Goal: Task Accomplishment & Management: Manage account settings

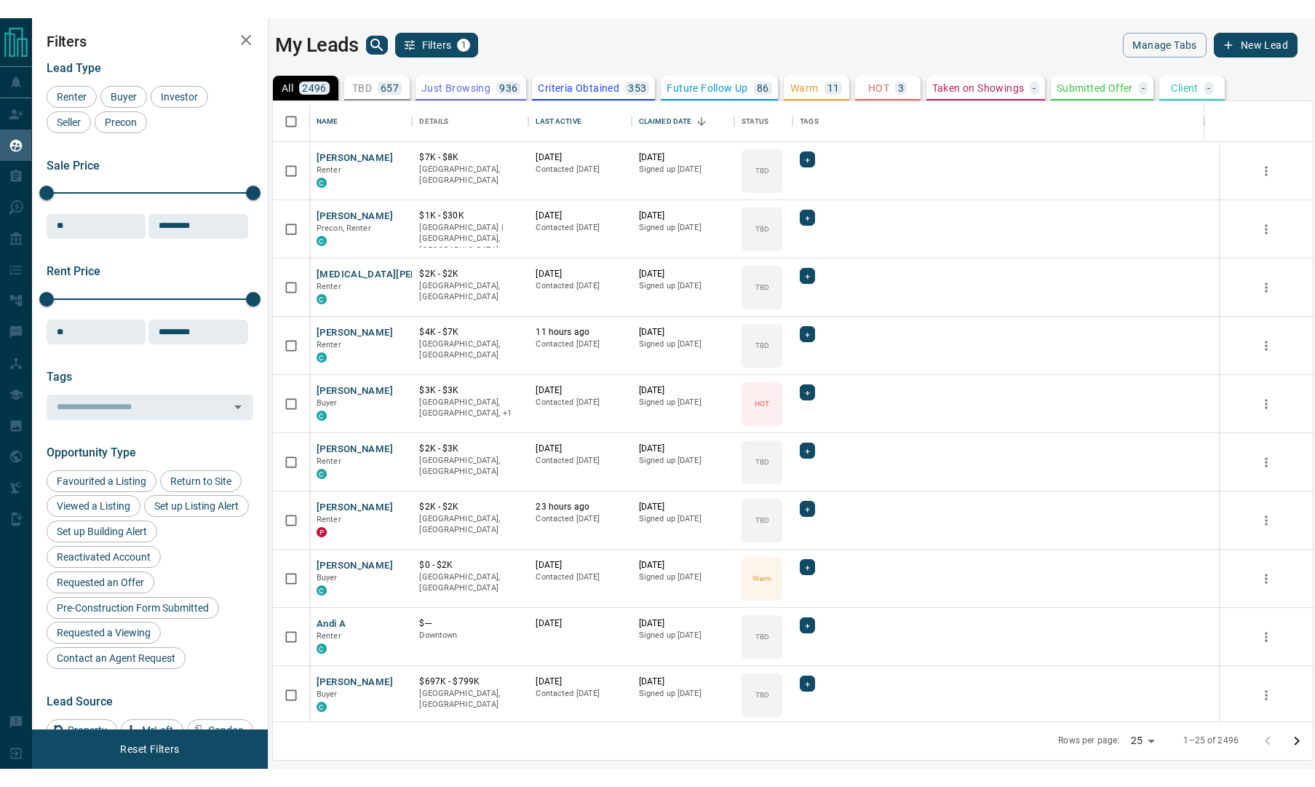
scroll to position [641, 1023]
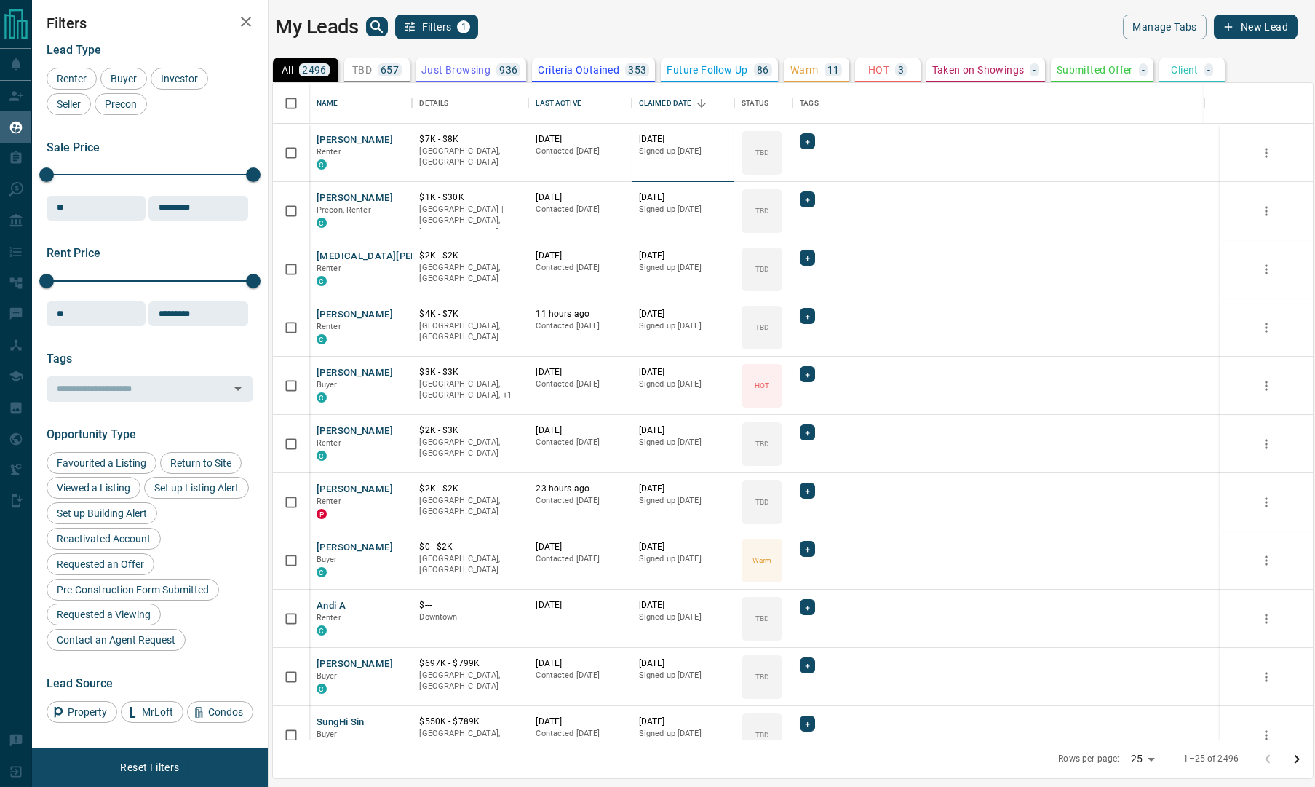
click at [670, 130] on div "[DATE] Signed up [DATE]" at bounding box center [683, 153] width 103 height 58
click at [115, 79] on span "Buyer" at bounding box center [124, 79] width 36 height 12
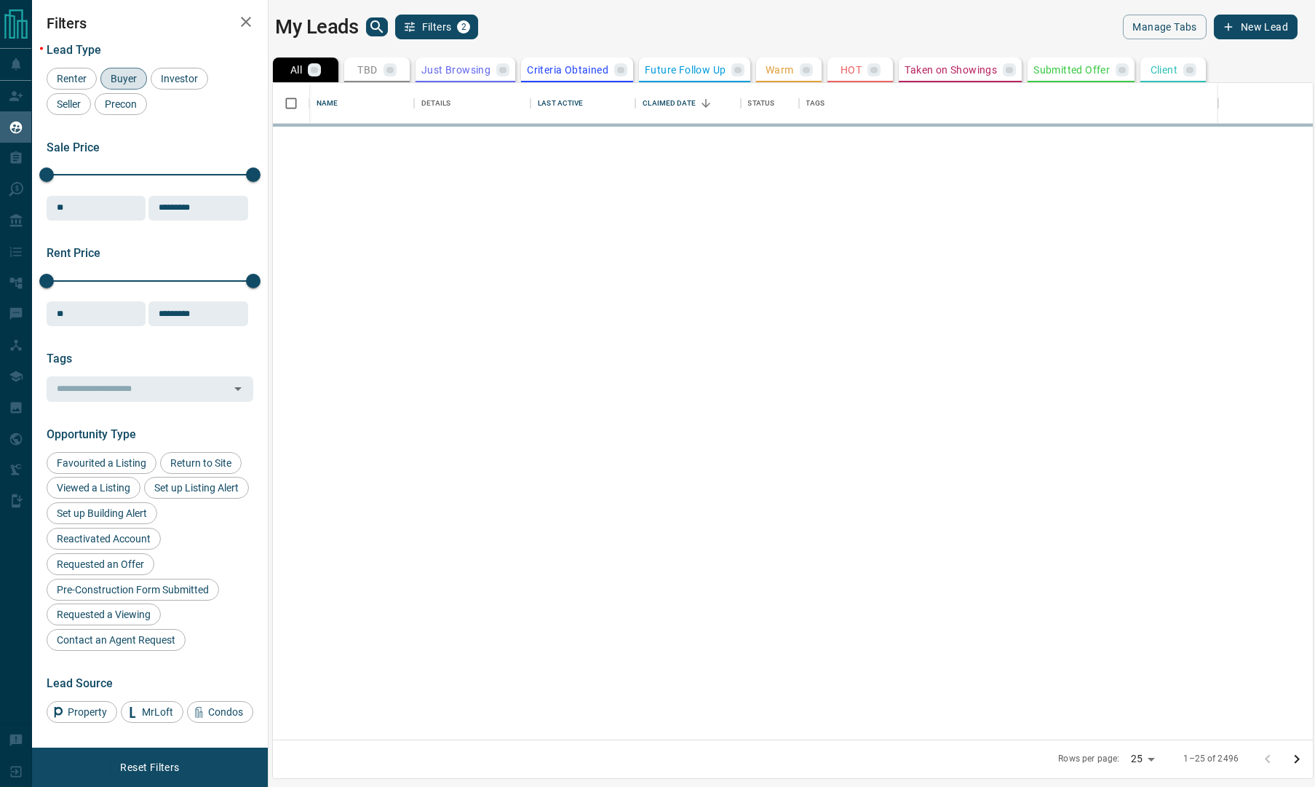
click at [1152, 750] on body "Lead Transfers Claim Leads My Leads Tasks Opportunities Deals Campaigns Automat…" at bounding box center [657, 384] width 1315 height 769
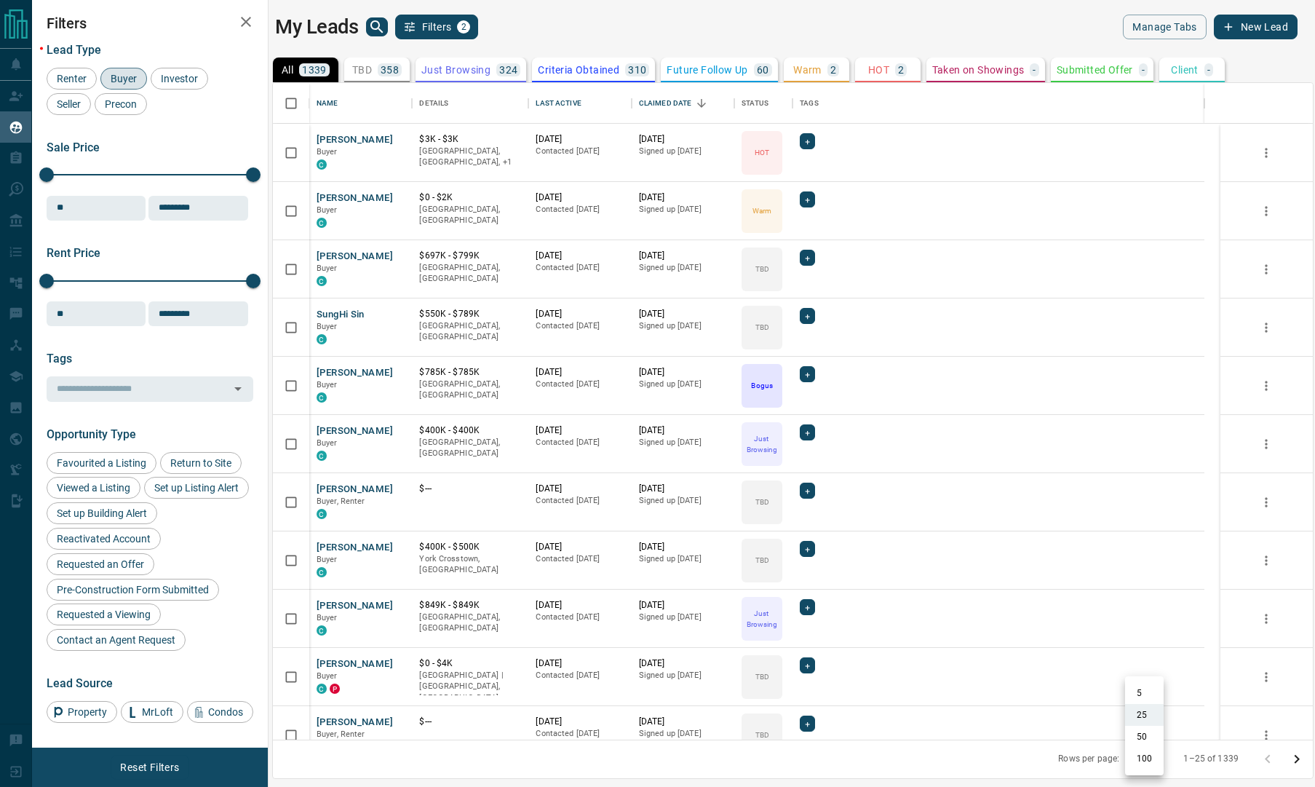
click at [1149, 750] on li "100" at bounding box center [1144, 759] width 39 height 22
type input "***"
click at [582, 93] on div "Last Active" at bounding box center [592, 103] width 20 height 20
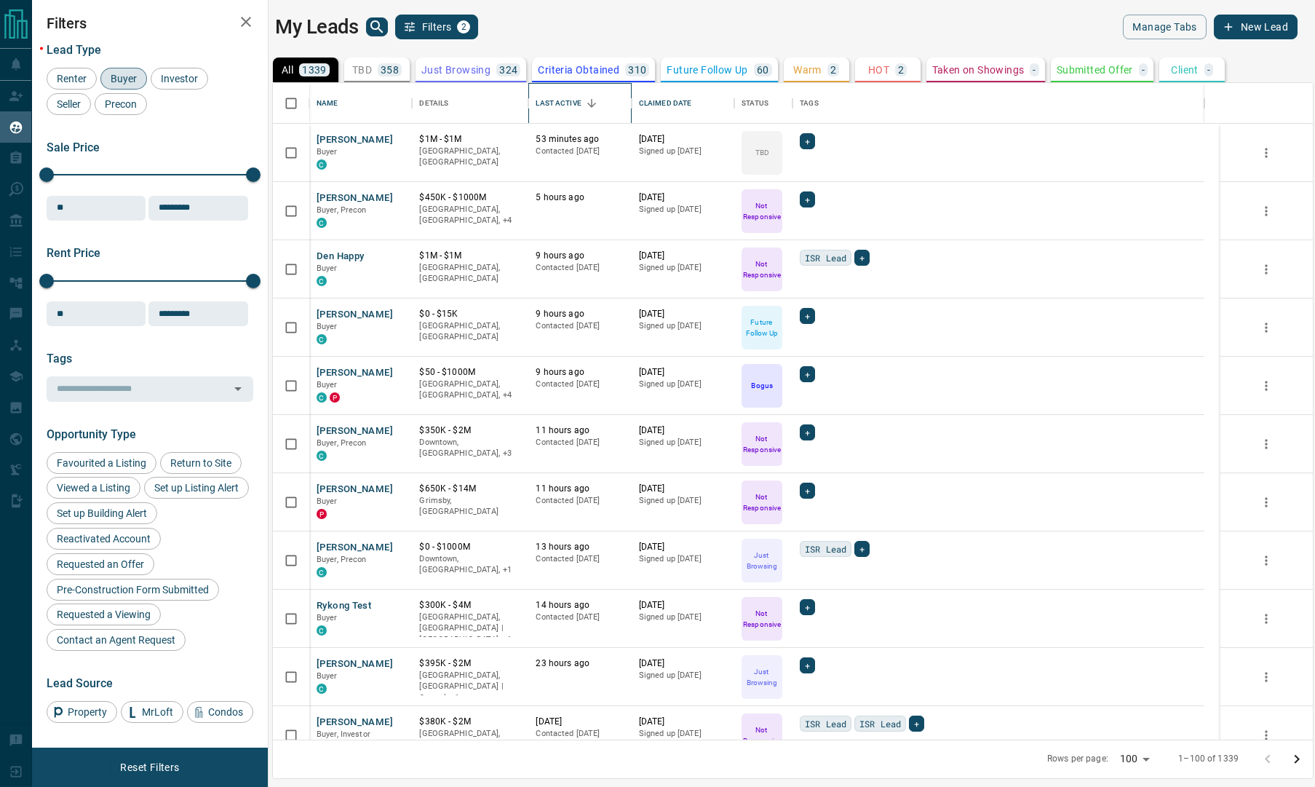
click at [559, 97] on div "Last Active" at bounding box center [558, 103] width 45 height 41
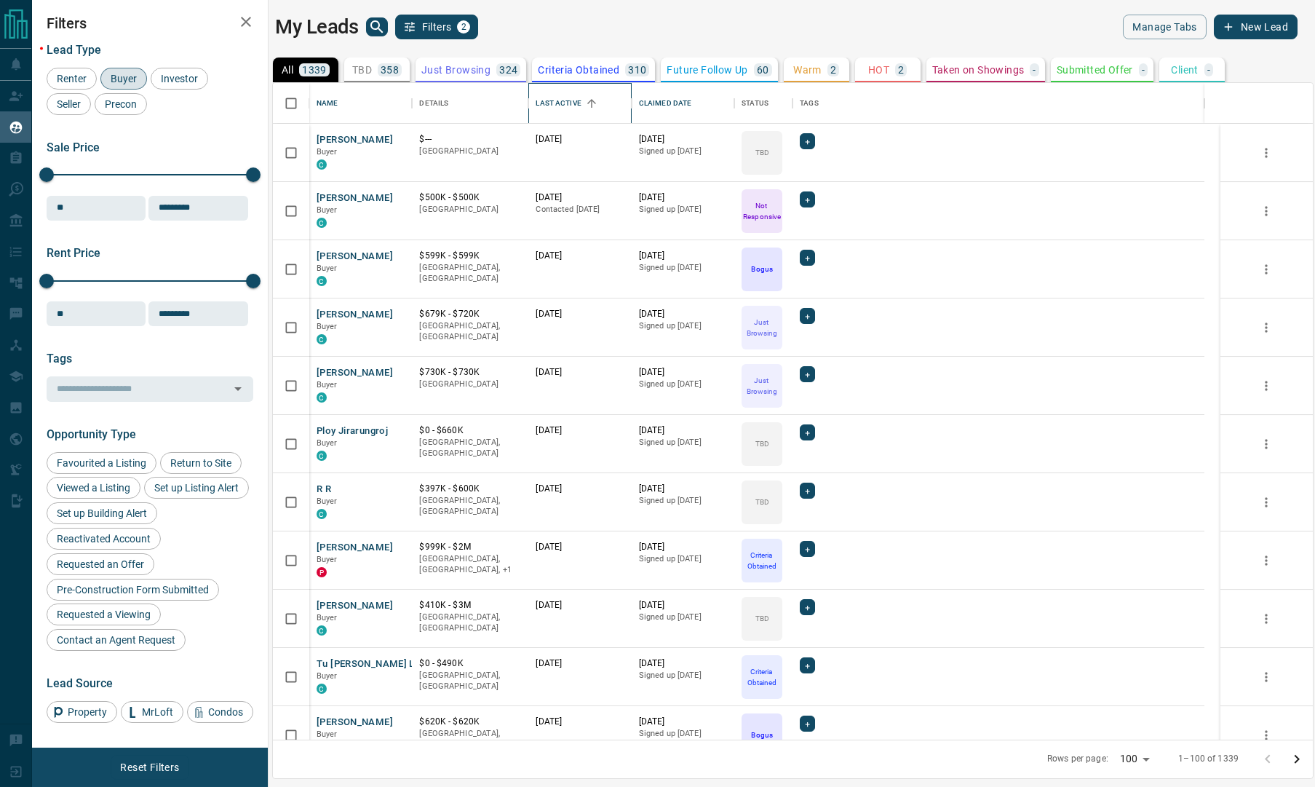
click at [559, 97] on div "Last Active" at bounding box center [558, 103] width 45 height 41
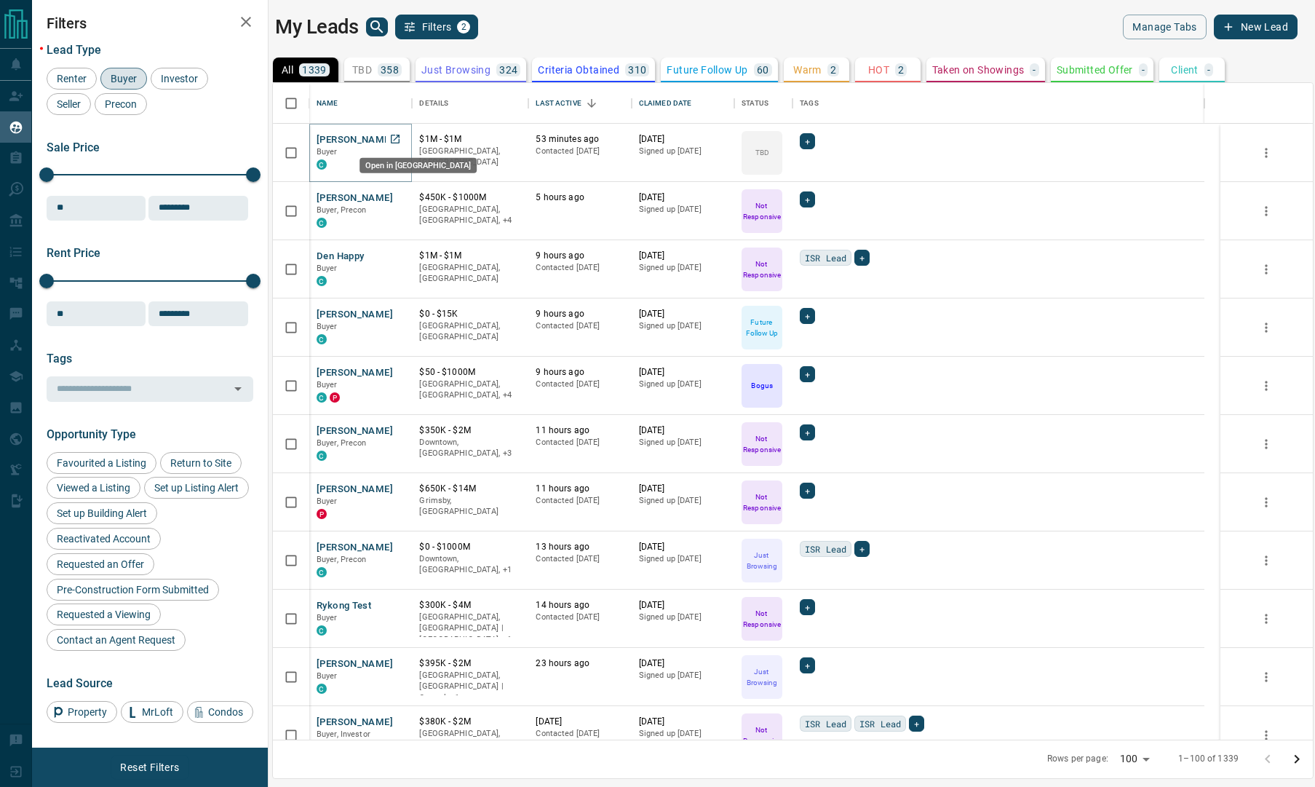
drag, startPoint x: 404, startPoint y: 139, endPoint x: 393, endPoint y: 147, distance: 13.5
click at [393, 138] on icon "Open in New Tab" at bounding box center [395, 139] width 12 height 12
click at [395, 199] on icon "Open in New Tab" at bounding box center [395, 197] width 12 height 12
click at [394, 254] on icon "Open in New Tab" at bounding box center [395, 256] width 12 height 12
click at [395, 314] on icon "Open in New Tab" at bounding box center [395, 314] width 12 height 12
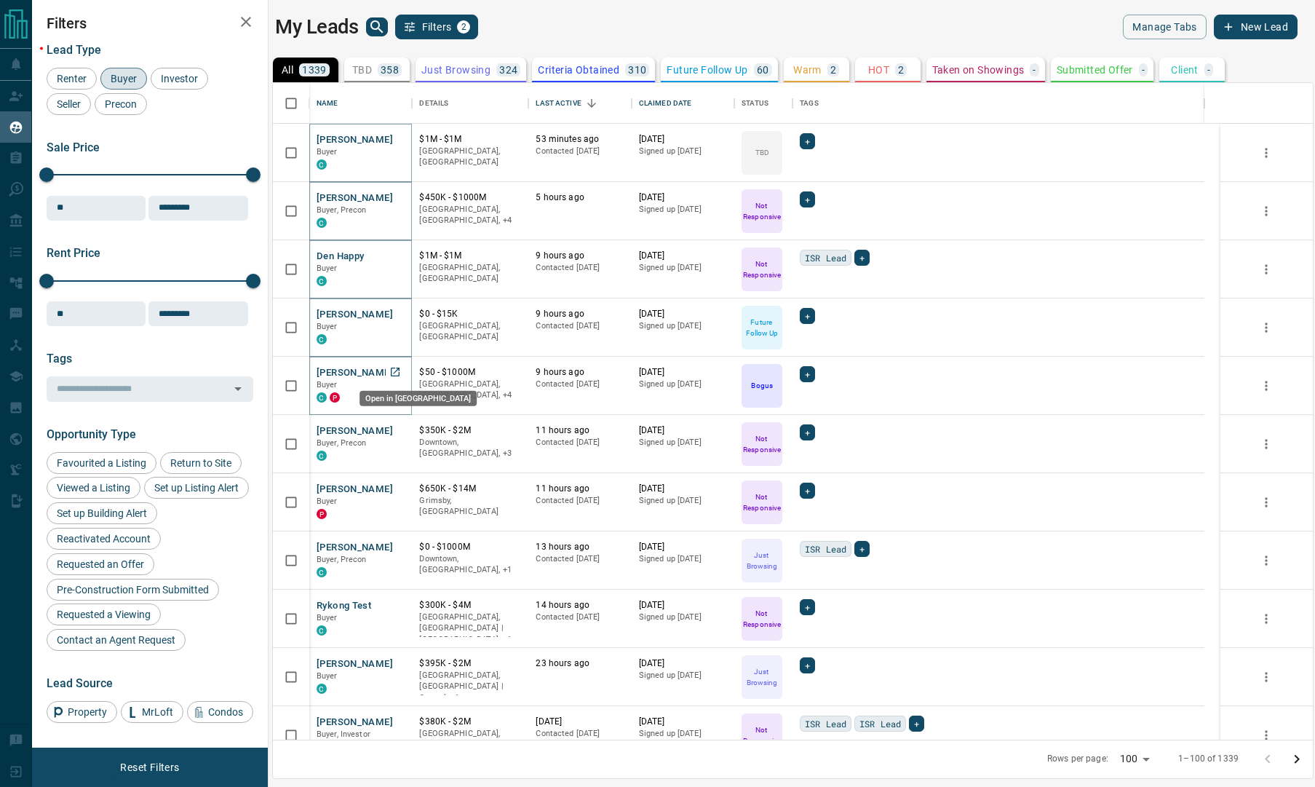
click at [395, 370] on icon "Open in New Tab" at bounding box center [395, 372] width 12 height 12
click at [391, 427] on icon "Open in New Tab" at bounding box center [395, 430] width 9 height 9
click at [395, 484] on icon "Open in New Tab" at bounding box center [395, 489] width 12 height 12
click at [396, 548] on icon "Open in New Tab" at bounding box center [395, 547] width 12 height 12
click at [392, 603] on icon "Open in New Tab" at bounding box center [395, 605] width 12 height 12
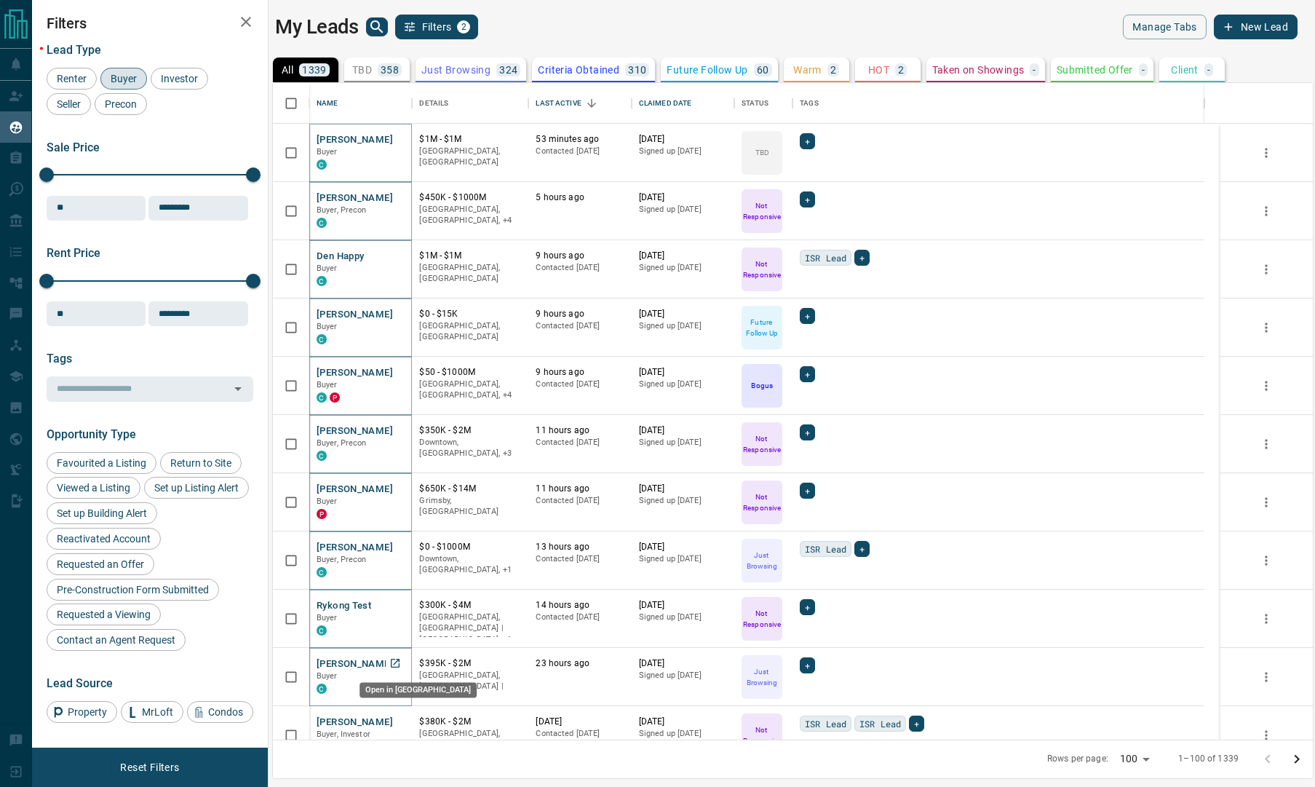
click at [396, 660] on icon "Open in New Tab" at bounding box center [395, 663] width 9 height 9
click at [398, 718] on icon "Open in New Tab" at bounding box center [395, 721] width 12 height 12
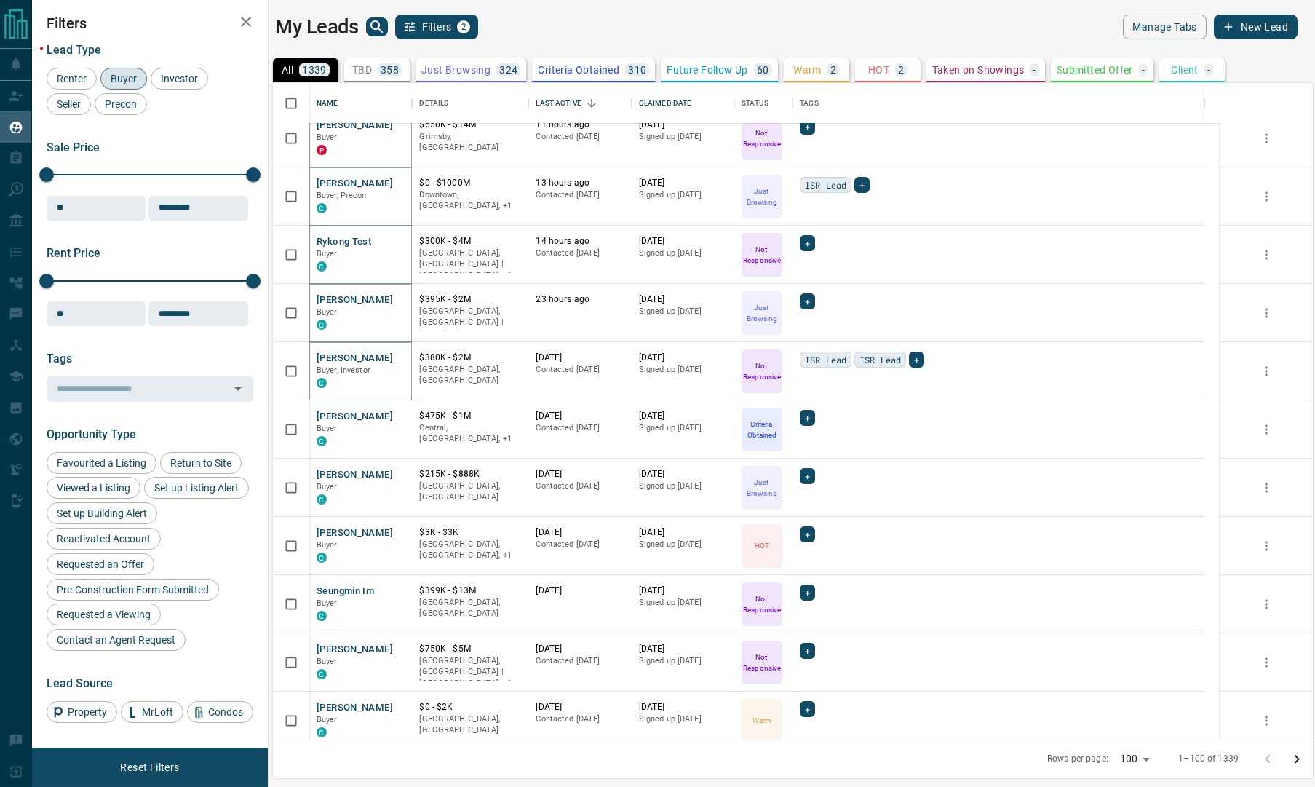
scroll to position [546, 0]
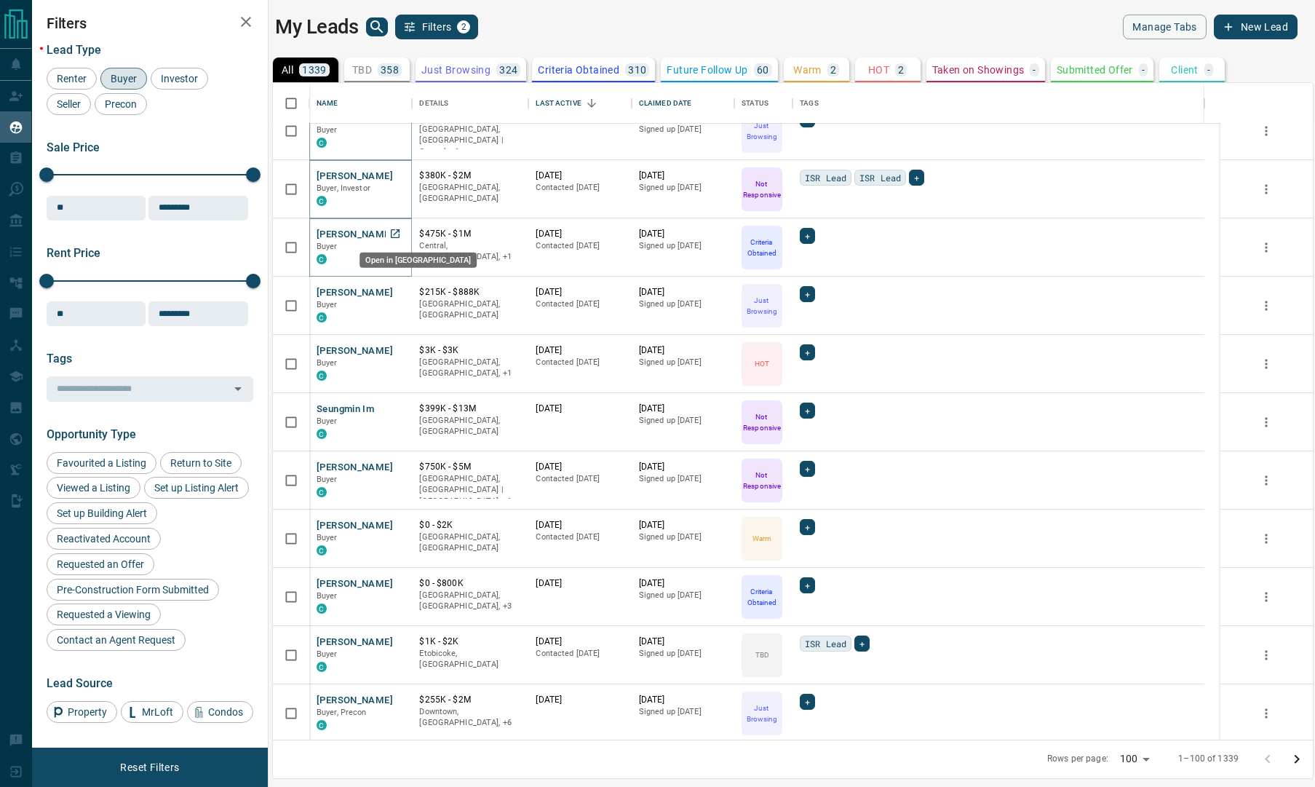
click at [392, 231] on icon "Open in New Tab" at bounding box center [395, 234] width 12 height 12
click at [393, 288] on icon "Open in New Tab" at bounding box center [395, 292] width 12 height 12
click at [395, 346] on icon "Open in New Tab" at bounding box center [395, 350] width 12 height 12
click at [397, 408] on icon "Open in New Tab" at bounding box center [395, 409] width 12 height 12
click at [391, 464] on icon "Open in New Tab" at bounding box center [395, 466] width 9 height 9
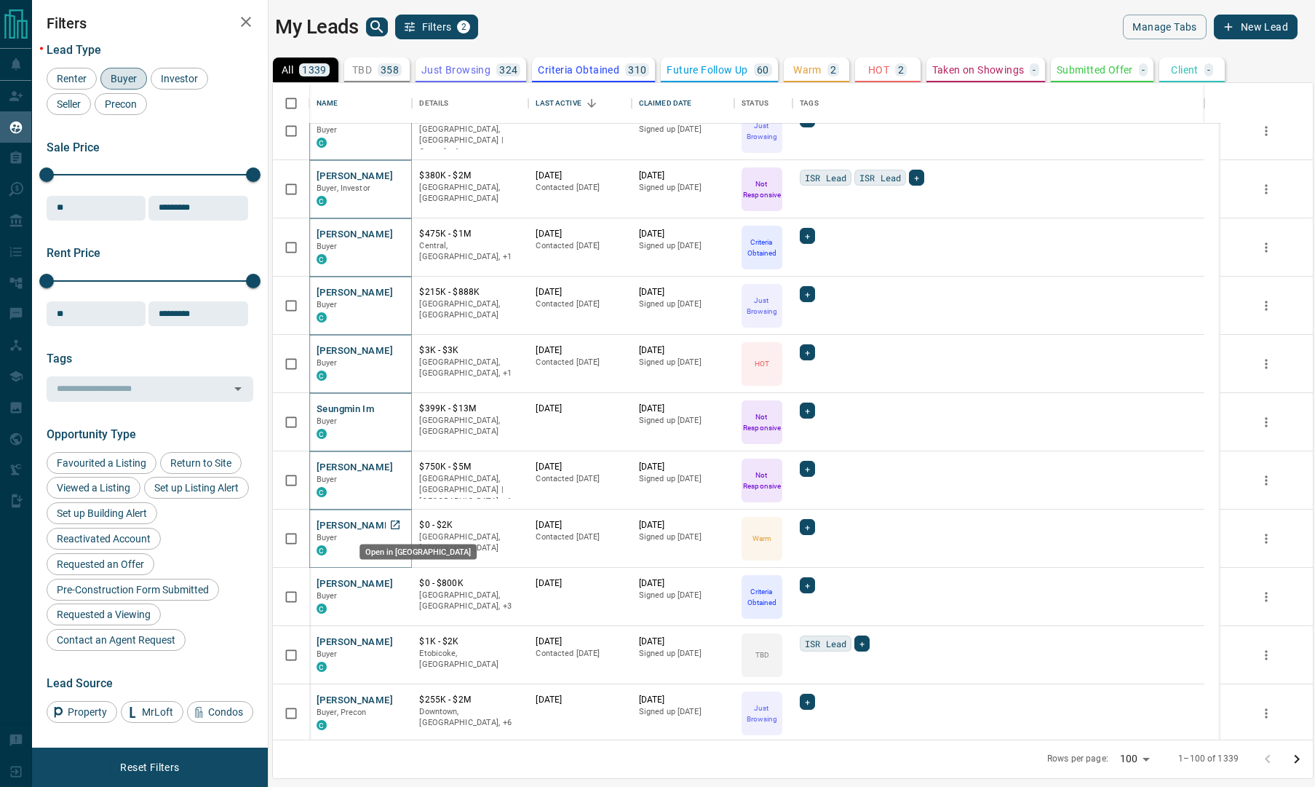
click at [397, 521] on icon "Open in New Tab" at bounding box center [395, 524] width 9 height 9
click at [396, 581] on icon "Open in New Tab" at bounding box center [395, 583] width 9 height 9
click at [394, 639] on icon "Open in New Tab" at bounding box center [395, 641] width 12 height 12
click at [395, 694] on icon "Open in New Tab" at bounding box center [395, 700] width 12 height 12
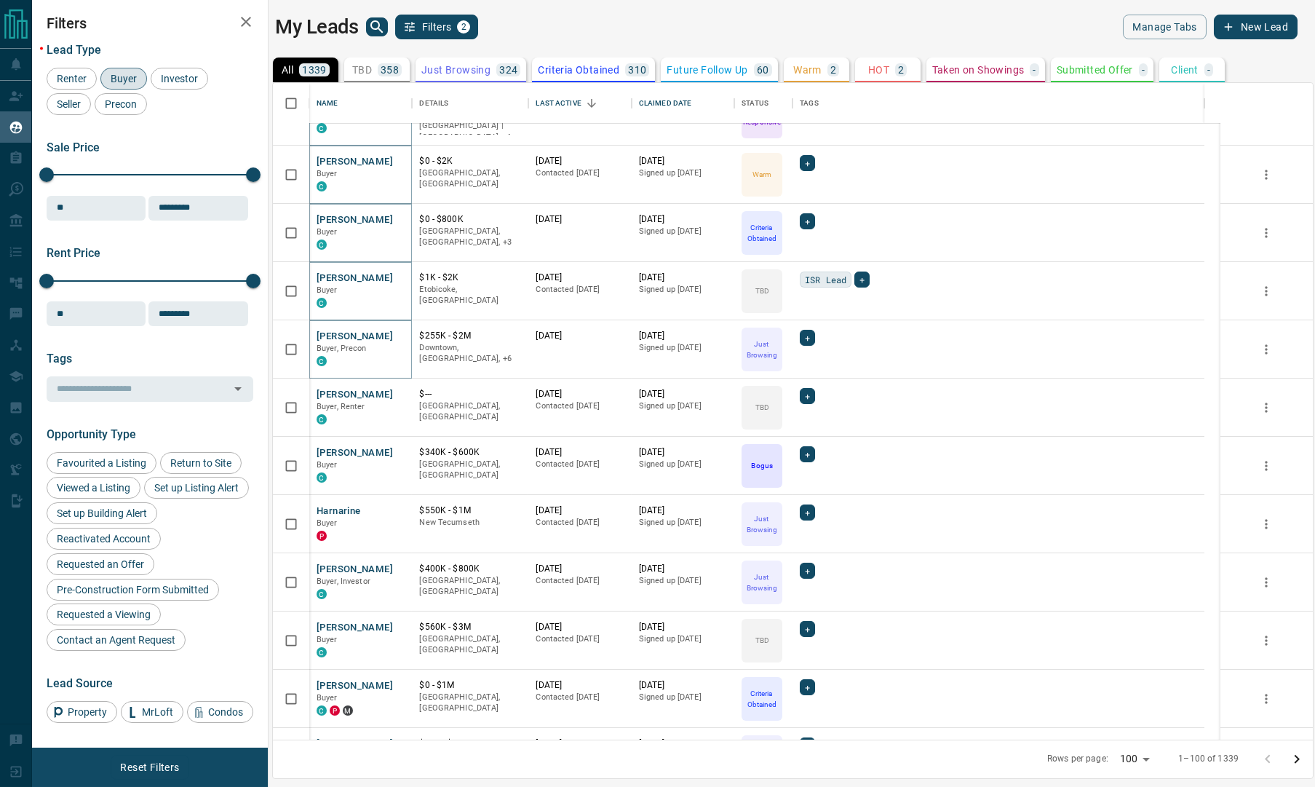
scroll to position [1092, 0]
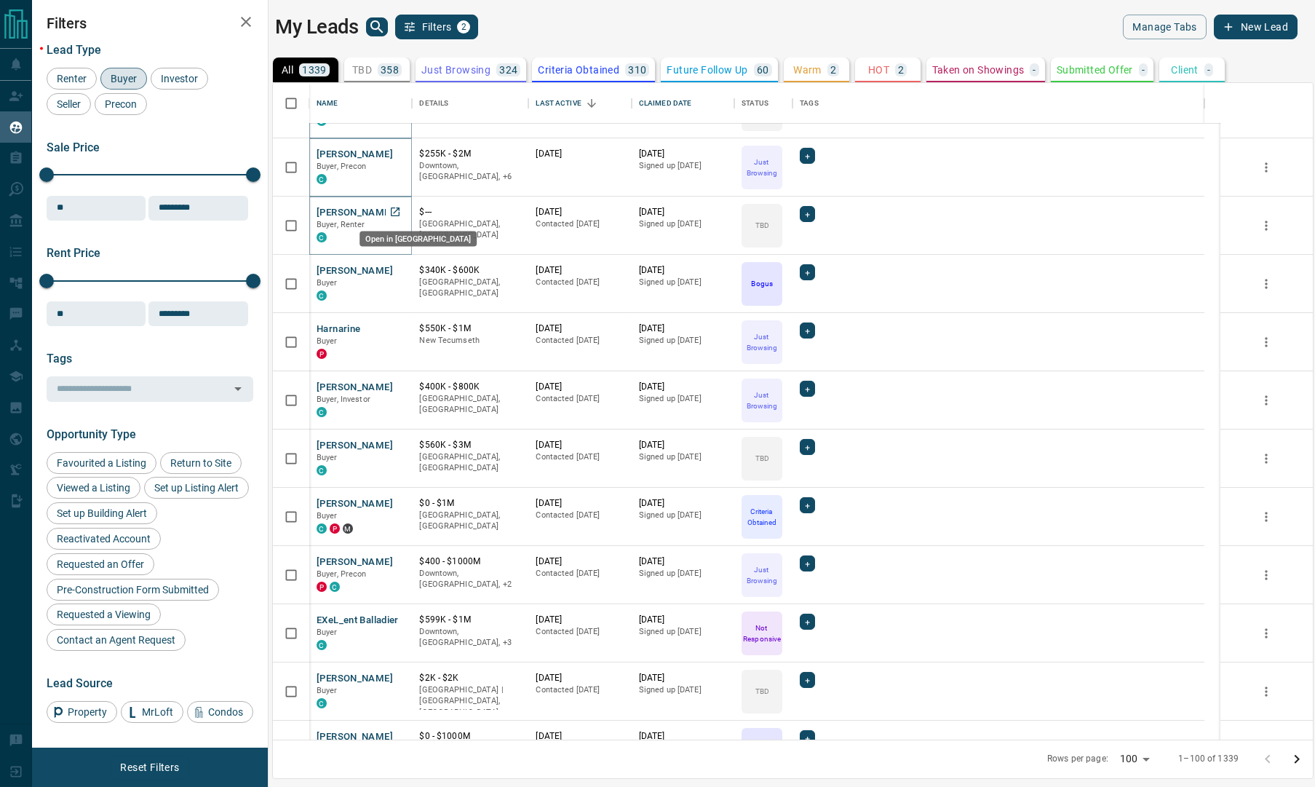
click at [394, 210] on icon "Open in New Tab" at bounding box center [395, 212] width 12 height 12
click at [395, 268] on icon "Open in New Tab" at bounding box center [395, 270] width 12 height 12
click at [394, 325] on icon "Open in New Tab" at bounding box center [395, 328] width 12 height 12
click at [396, 382] on icon "Open in New Tab" at bounding box center [395, 387] width 12 height 12
click at [395, 443] on icon "Open in New Tab" at bounding box center [395, 445] width 12 height 12
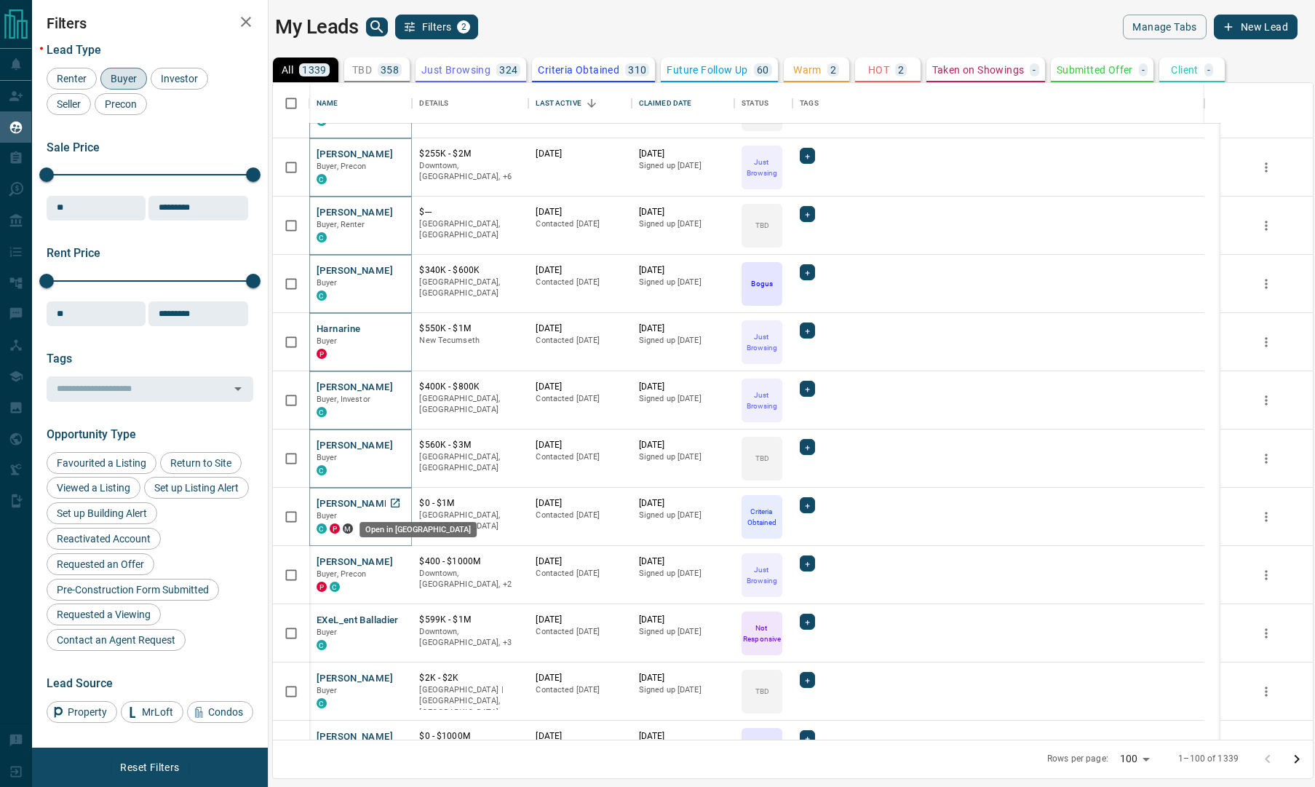
click at [396, 502] on icon "Open in New Tab" at bounding box center [395, 503] width 12 height 12
click at [395, 557] on icon "Open in New Tab" at bounding box center [395, 561] width 12 height 12
click at [395, 619] on icon "Open in New Tab" at bounding box center [395, 620] width 12 height 12
click at [395, 673] on icon "Open in New Tab" at bounding box center [395, 678] width 12 height 12
click at [397, 732] on icon "Open in New Tab" at bounding box center [395, 736] width 9 height 9
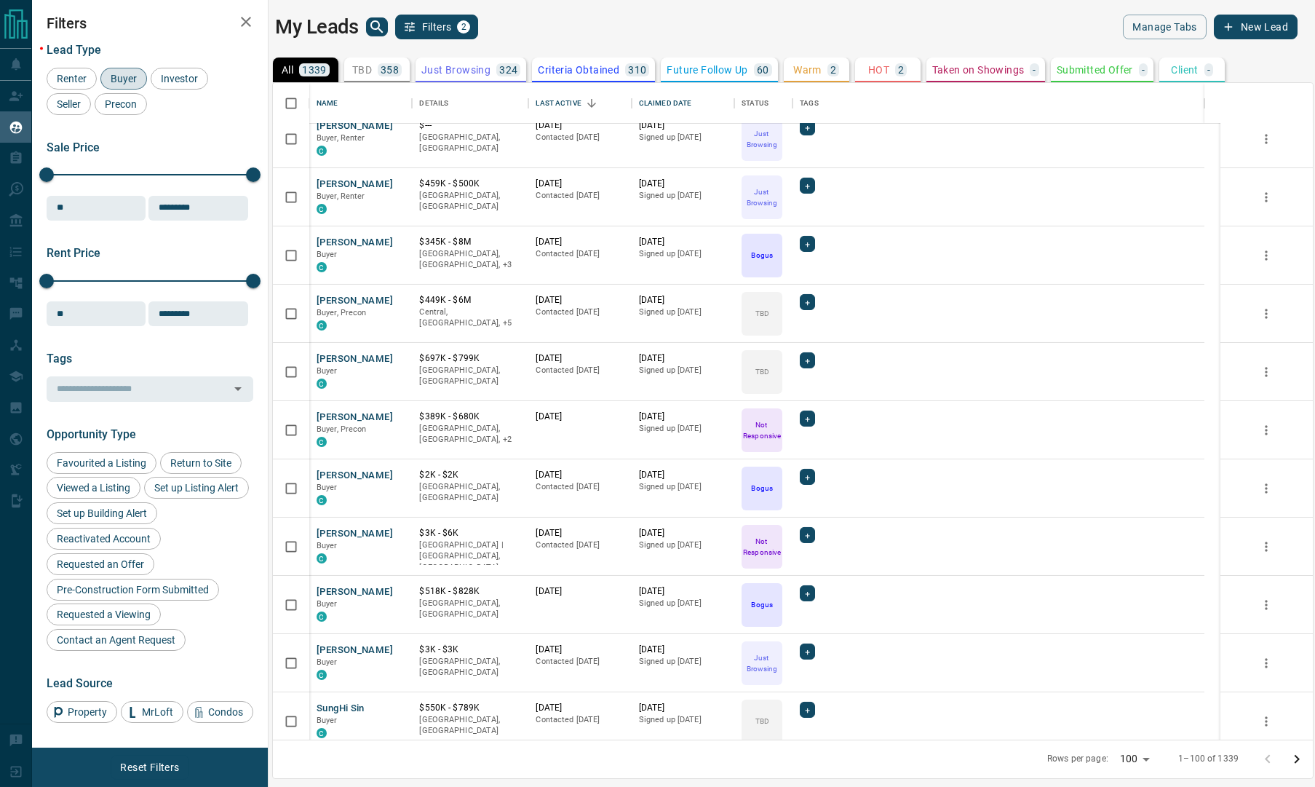
scroll to position [1638, 0]
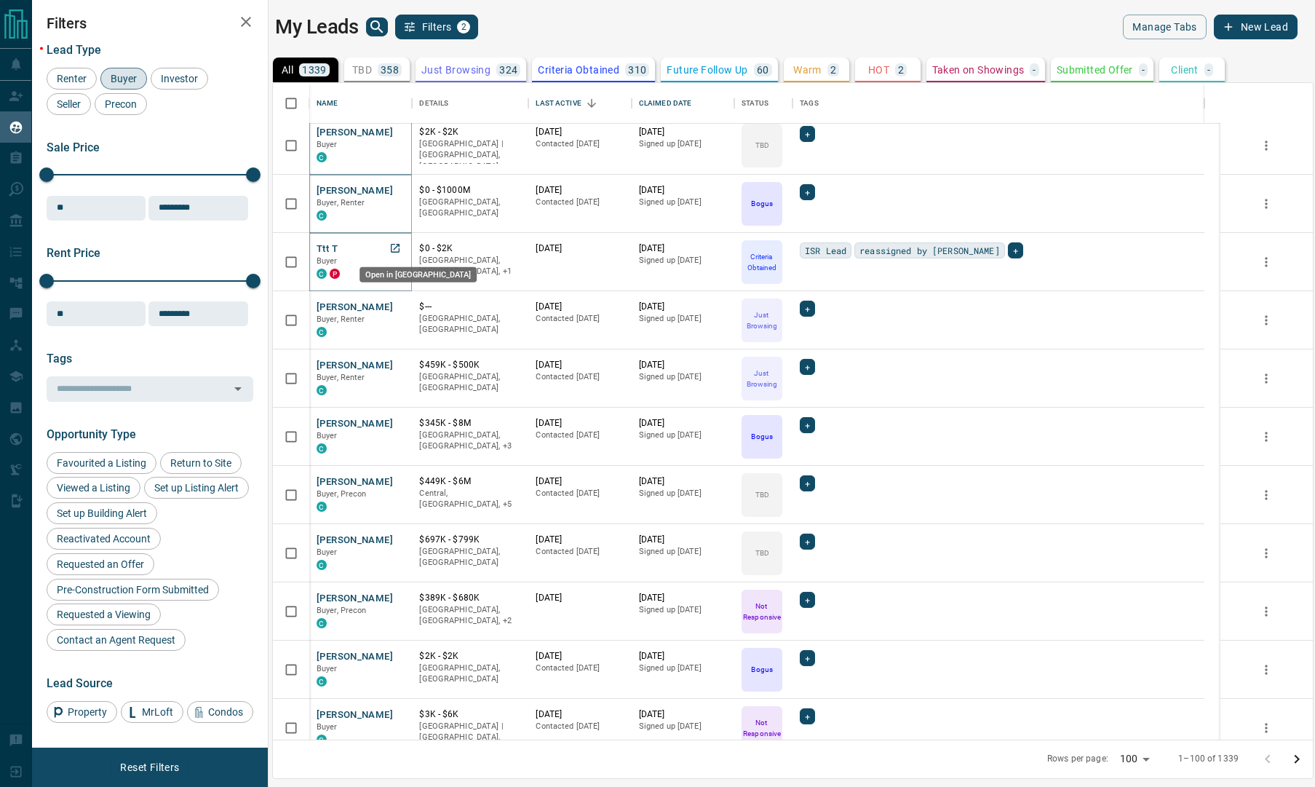
click at [395, 246] on icon "Open in New Tab" at bounding box center [395, 248] width 12 height 12
click at [397, 305] on icon "Open in New Tab" at bounding box center [395, 307] width 12 height 12
click at [395, 365] on icon "Open in New Tab" at bounding box center [395, 364] width 9 height 9
click at [395, 421] on icon "Open in New Tab" at bounding box center [395, 423] width 12 height 12
click at [394, 480] on icon "Open in New Tab" at bounding box center [395, 481] width 12 height 12
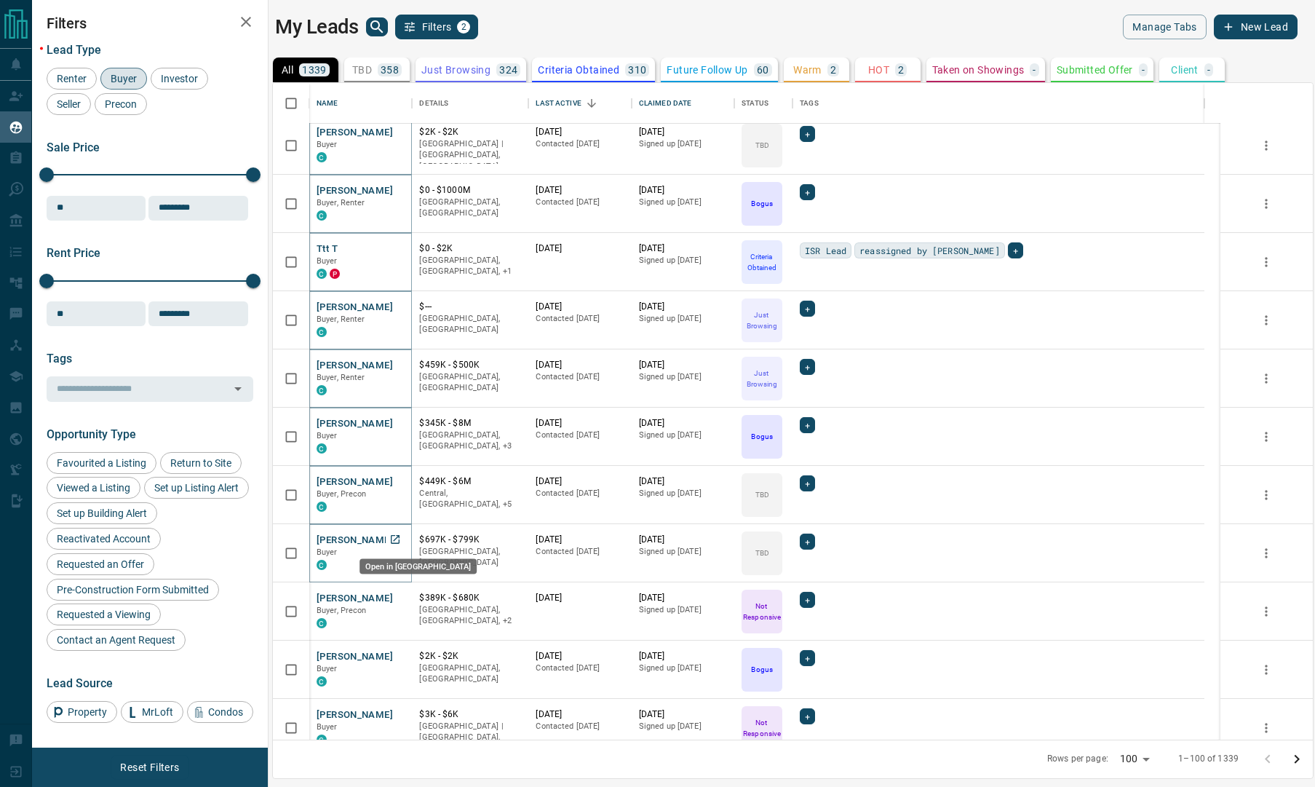
click at [396, 536] on icon "Open in New Tab" at bounding box center [395, 539] width 9 height 9
click at [393, 598] on icon "Open in New Tab" at bounding box center [395, 598] width 12 height 12
click at [399, 654] on icon "Open in New Tab" at bounding box center [395, 656] width 12 height 12
click at [393, 715] on icon "Open in New Tab" at bounding box center [395, 714] width 12 height 12
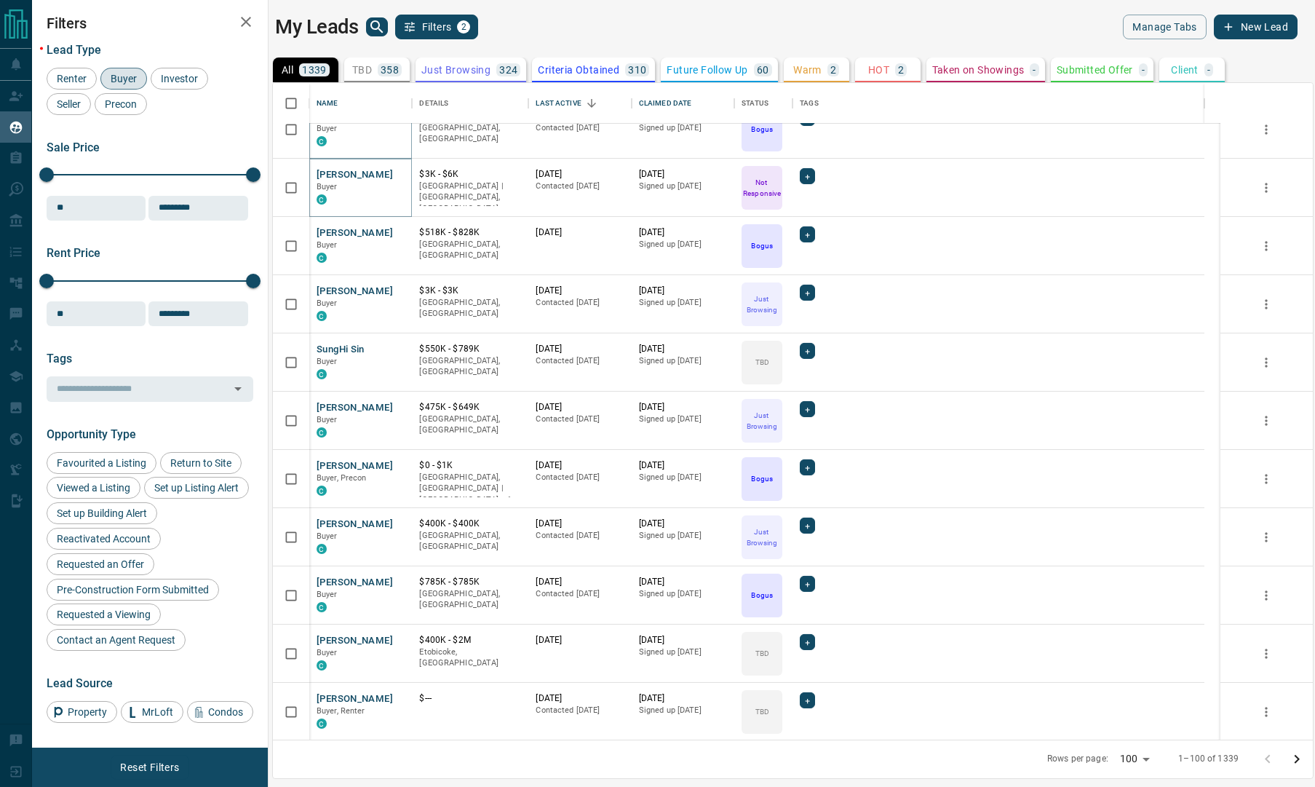
scroll to position [2184, 0]
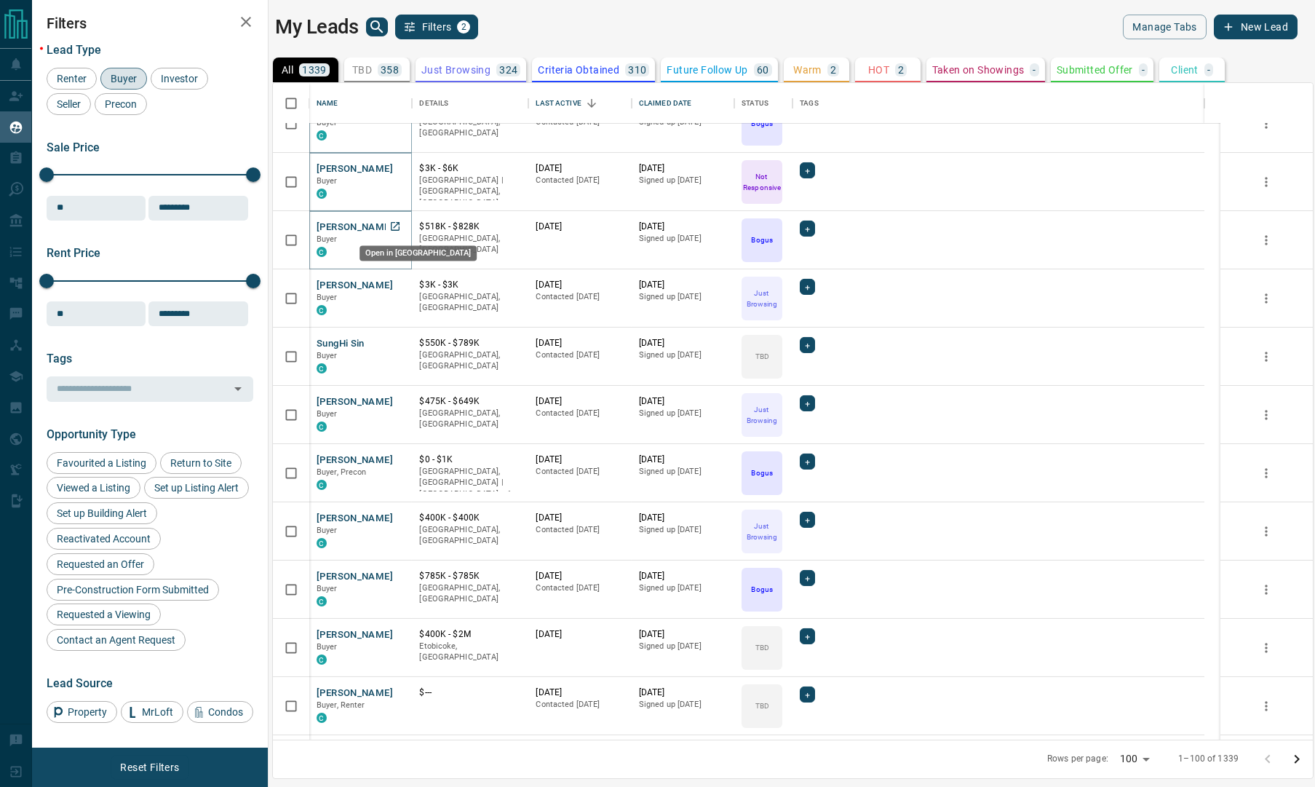
click at [394, 227] on icon "Open in New Tab" at bounding box center [395, 226] width 9 height 9
click at [397, 282] on icon "Open in New Tab" at bounding box center [395, 285] width 12 height 12
click at [398, 340] on icon "Open in New Tab" at bounding box center [395, 342] width 9 height 9
click at [400, 401] on icon "Open in New Tab" at bounding box center [395, 401] width 12 height 12
click at [393, 459] on icon "Open in New Tab" at bounding box center [395, 459] width 12 height 12
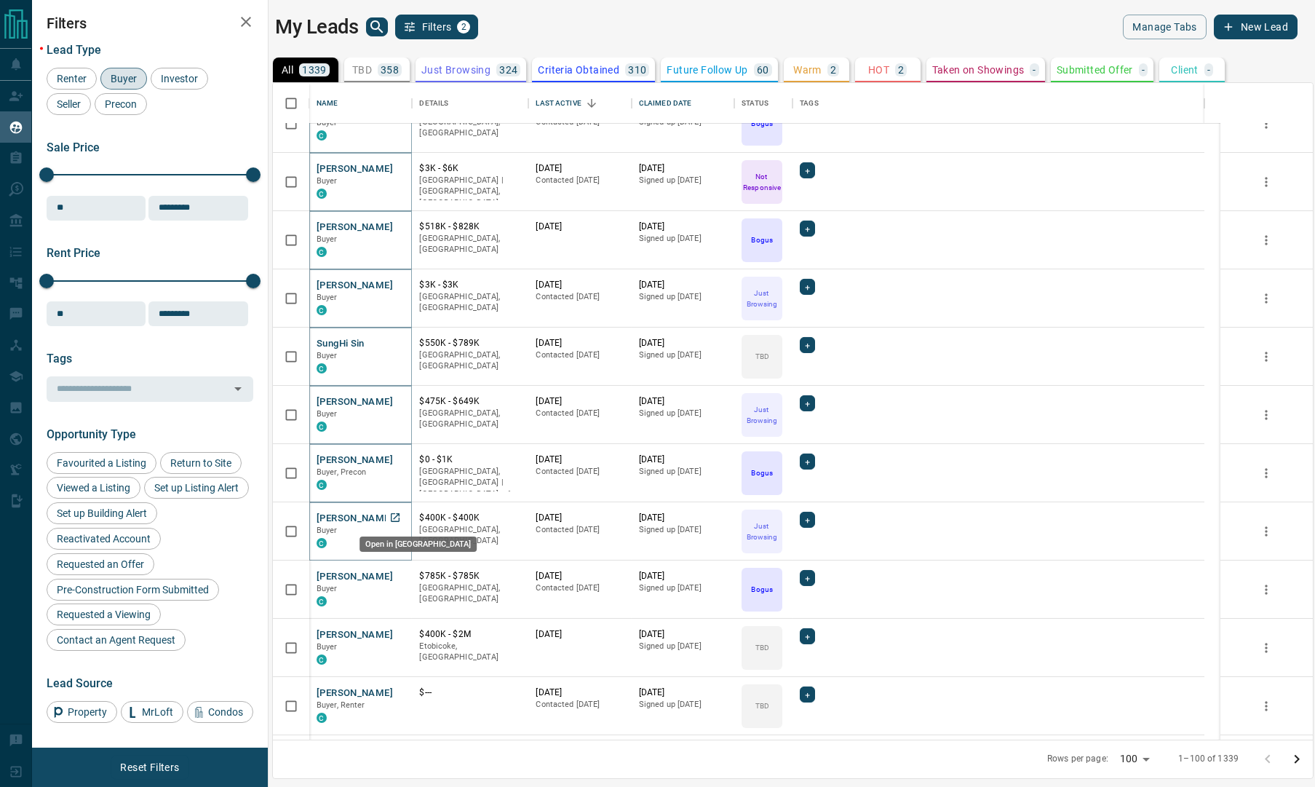
click at [394, 517] on icon "Open in New Tab" at bounding box center [395, 518] width 12 height 12
click at [394, 571] on icon "Open in New Tab" at bounding box center [395, 576] width 12 height 12
click at [396, 634] on icon "Open in New Tab" at bounding box center [395, 634] width 12 height 12
click at [395, 689] on icon "Open in New Tab" at bounding box center [395, 692] width 12 height 12
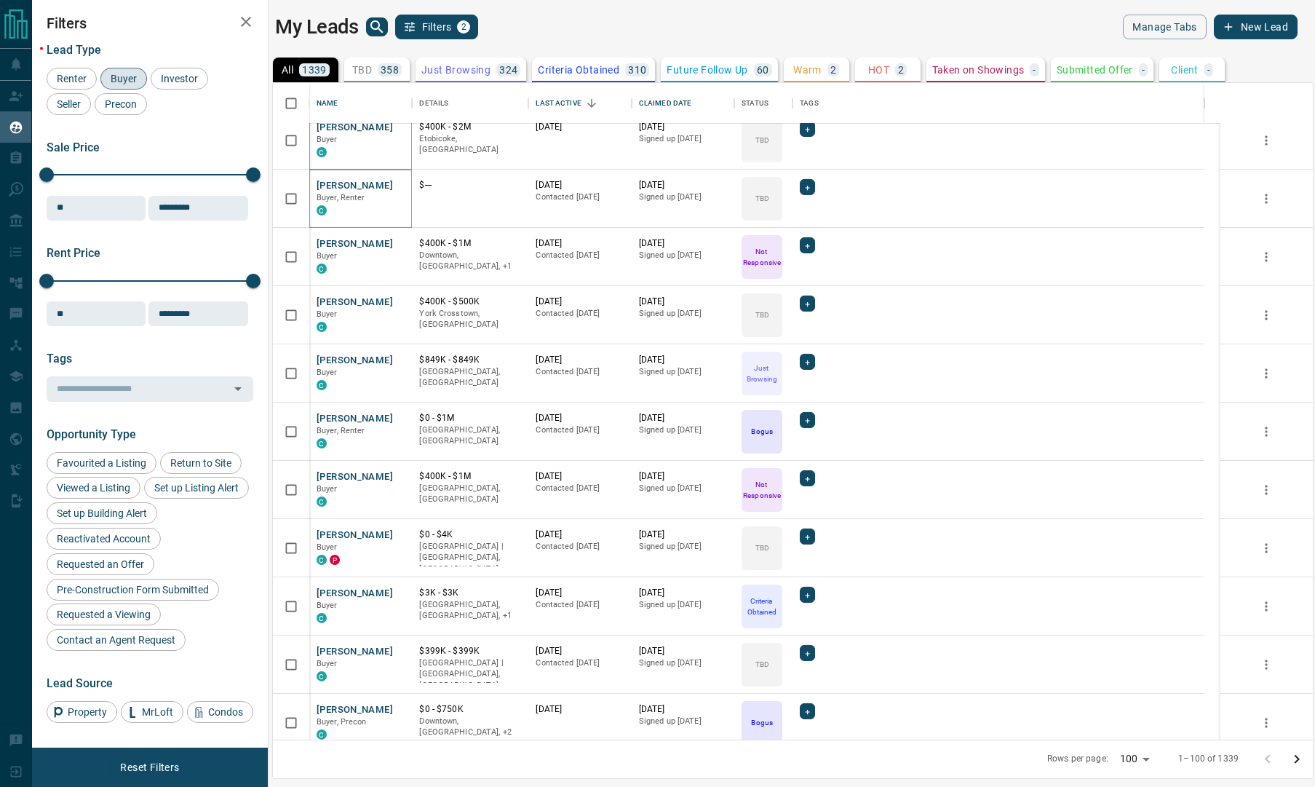
scroll to position [2730, 0]
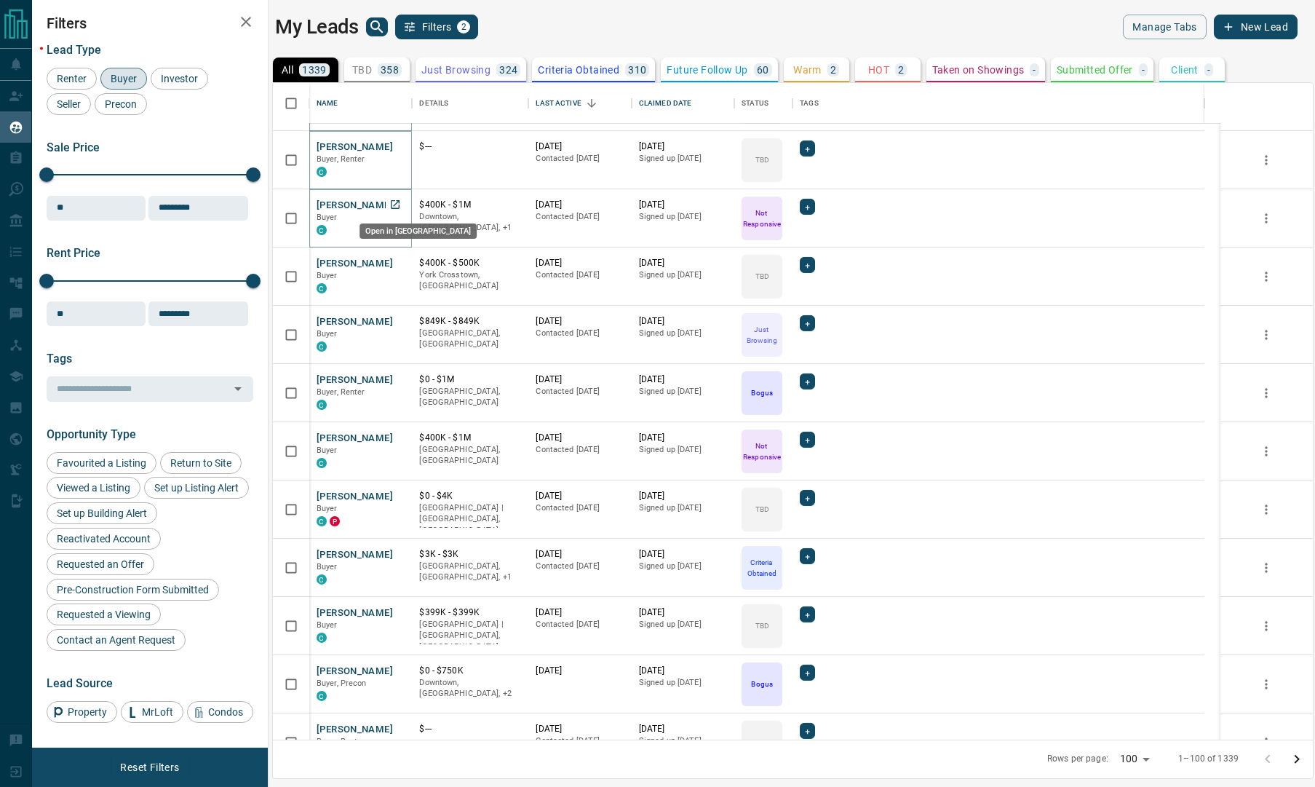
click at [397, 206] on icon "Open in New Tab" at bounding box center [395, 205] width 12 height 12
click at [395, 261] on icon "Open in New Tab" at bounding box center [395, 263] width 12 height 12
click at [397, 317] on icon "Open in New Tab" at bounding box center [395, 321] width 9 height 9
click at [394, 375] on icon "Open in New Tab" at bounding box center [395, 379] width 9 height 9
click at [395, 437] on icon "Open in New Tab" at bounding box center [395, 438] width 12 height 12
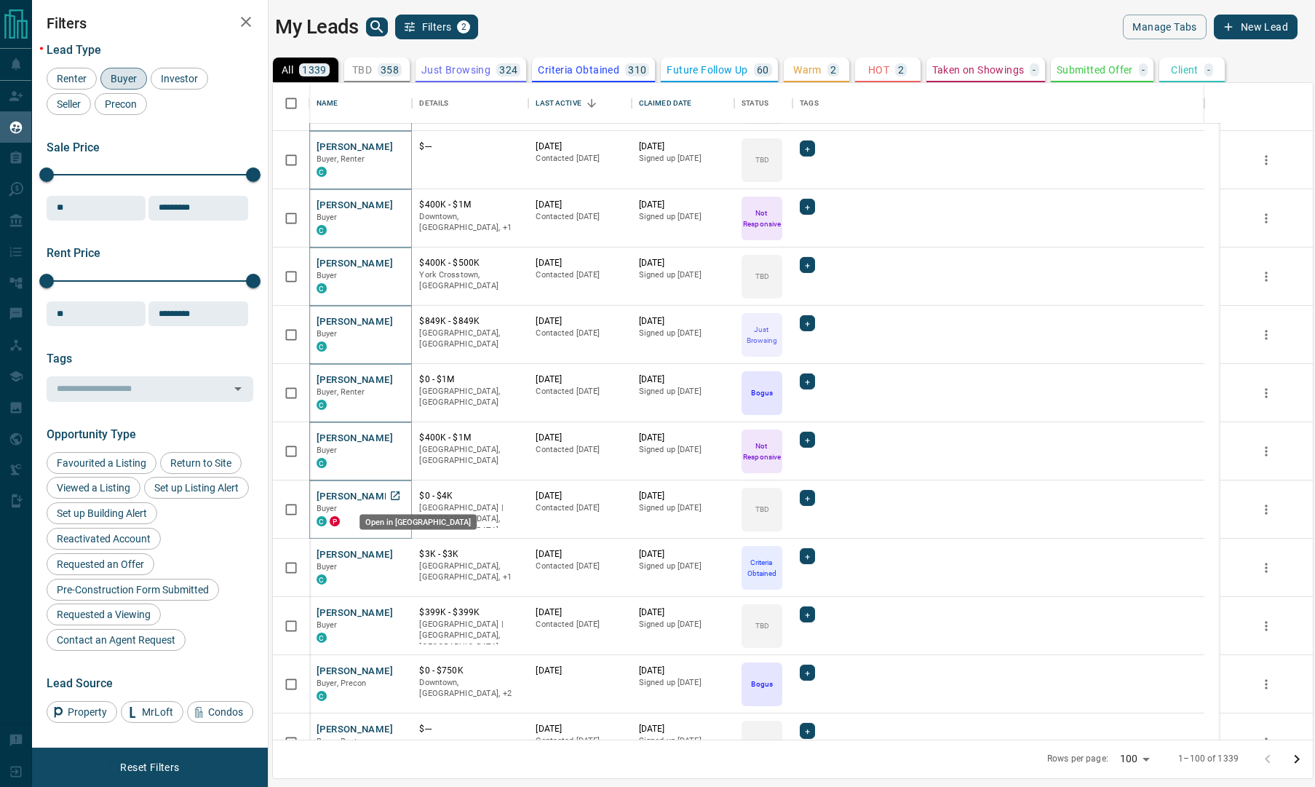
click at [391, 496] on icon "Open in New Tab" at bounding box center [395, 495] width 9 height 9
click at [393, 550] on icon "Open in New Tab" at bounding box center [395, 554] width 12 height 12
click at [393, 611] on icon "Open in New Tab" at bounding box center [395, 612] width 12 height 12
click at [395, 668] on icon "Open in New Tab" at bounding box center [395, 671] width 12 height 12
click at [394, 725] on icon "Open in New Tab" at bounding box center [395, 729] width 12 height 12
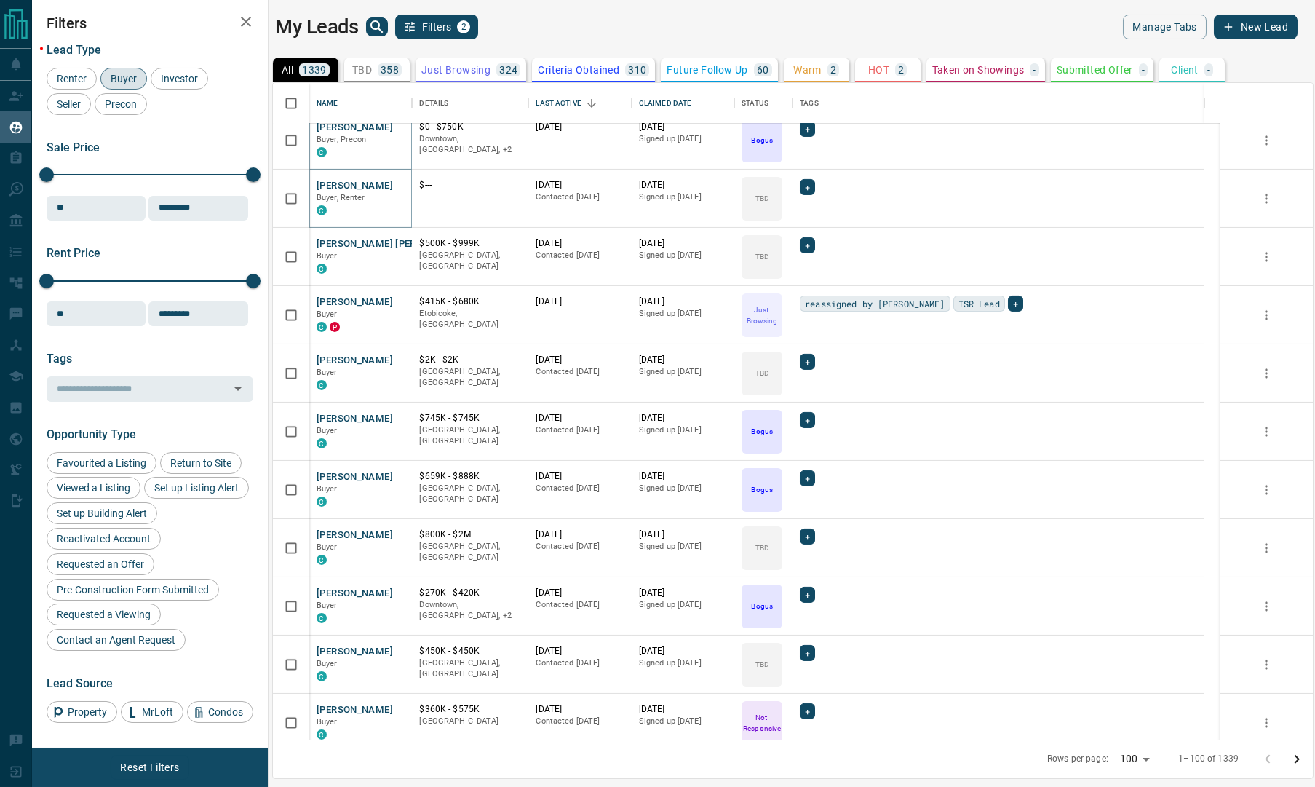
scroll to position [3275, 0]
click at [395, 241] on icon "Open in New Tab" at bounding box center [395, 241] width 9 height 9
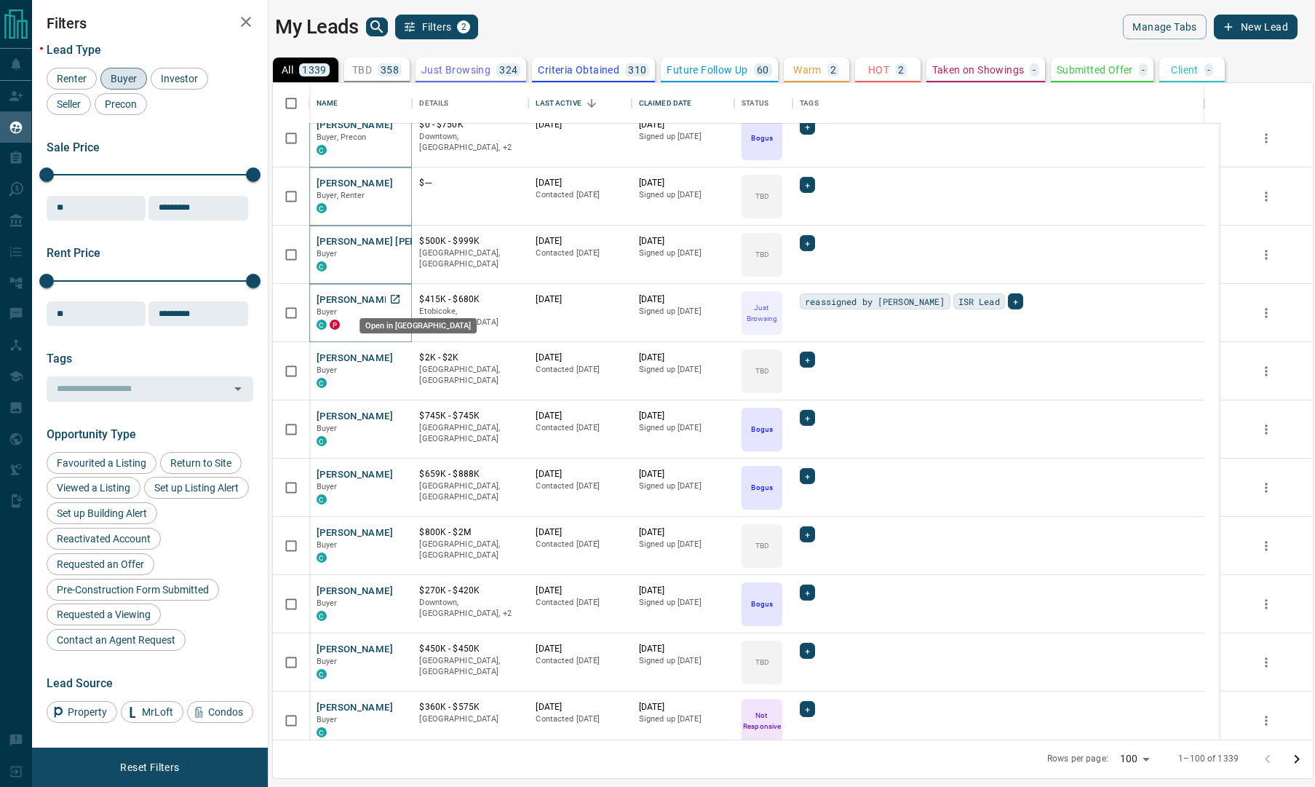
click at [397, 296] on icon "Open in New Tab" at bounding box center [395, 299] width 9 height 9
click at [394, 357] on icon "Open in New Tab" at bounding box center [395, 357] width 9 height 9
click at [395, 416] on icon "Open in New Tab" at bounding box center [395, 416] width 12 height 12
click at [394, 475] on icon "Open in New Tab" at bounding box center [395, 473] width 9 height 9
click at [395, 528] on icon "Open in New Tab" at bounding box center [395, 532] width 12 height 12
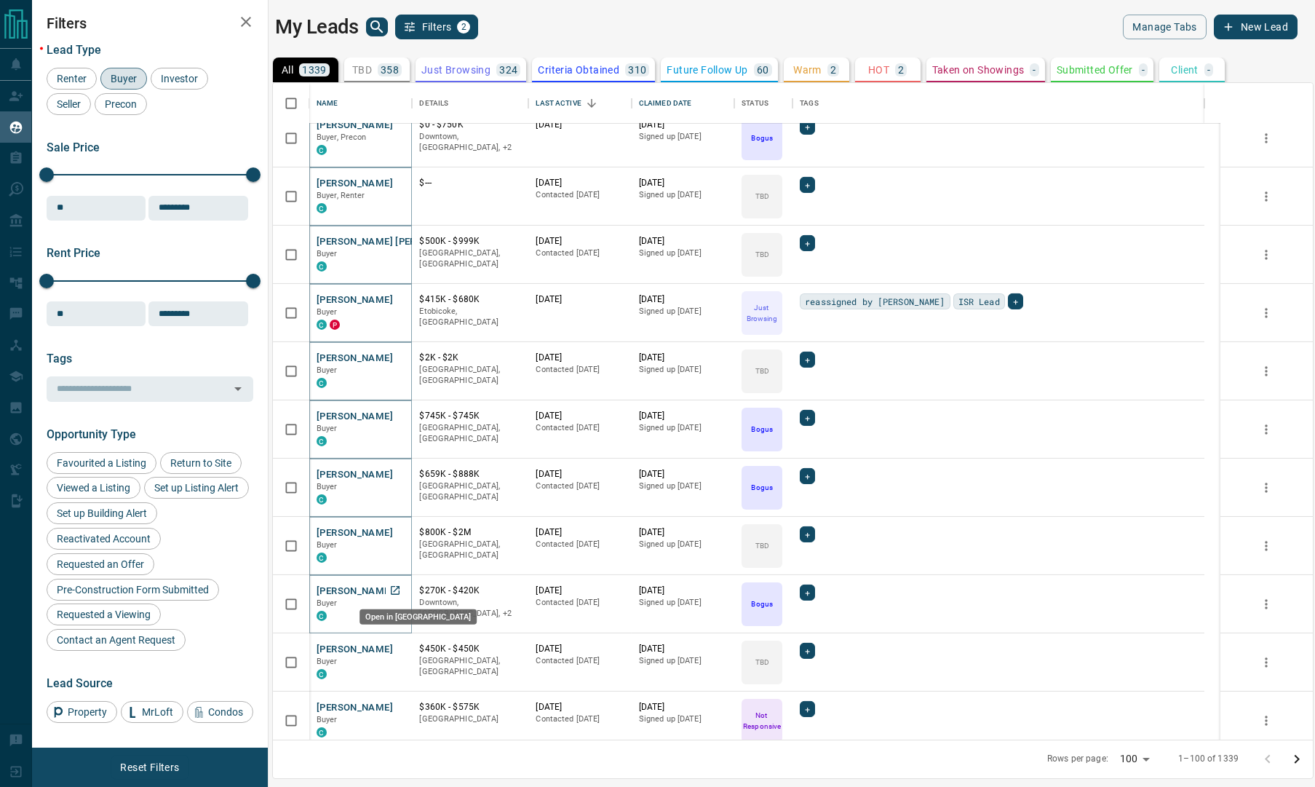
click at [395, 589] on icon "Open in New Tab" at bounding box center [395, 590] width 9 height 9
click at [395, 646] on icon "Open in New Tab" at bounding box center [395, 649] width 12 height 12
click at [395, 707] on icon "Open in New Tab" at bounding box center [395, 706] width 9 height 9
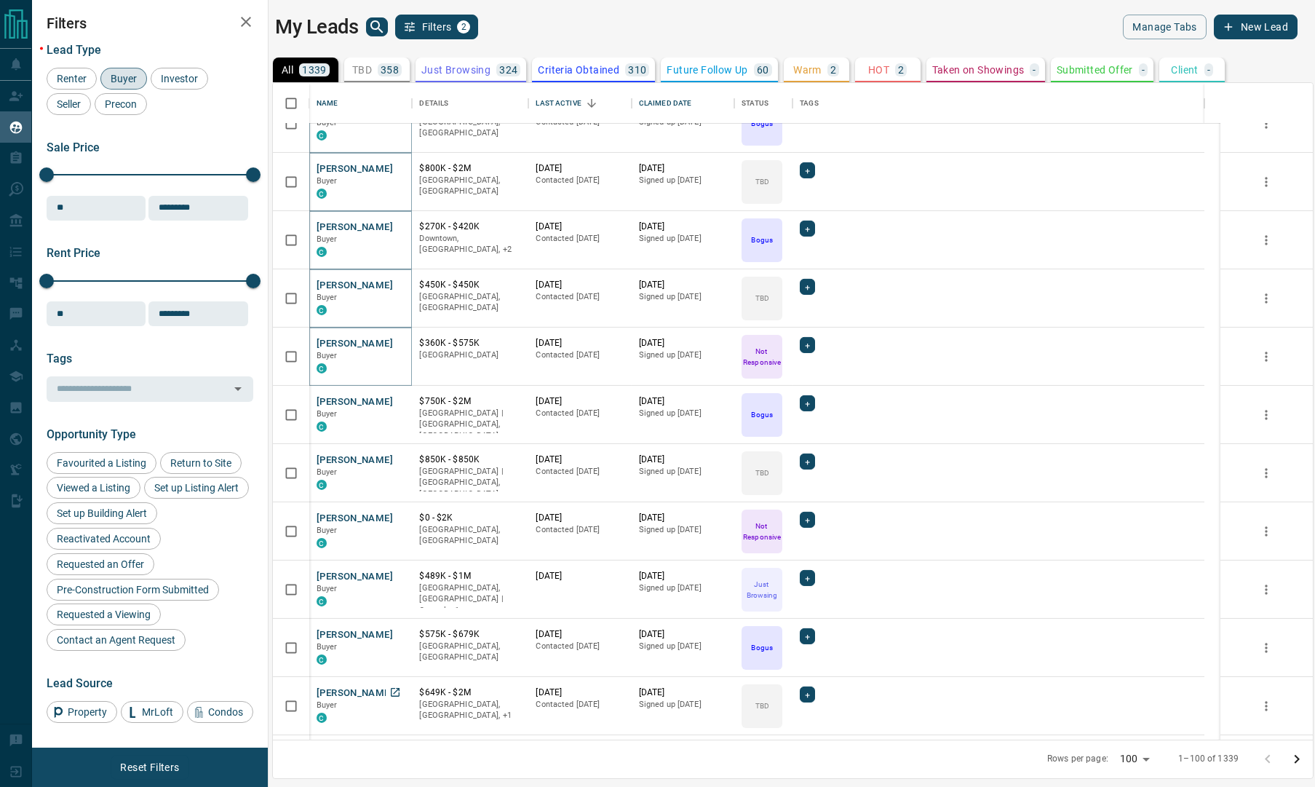
scroll to position [3821, 0]
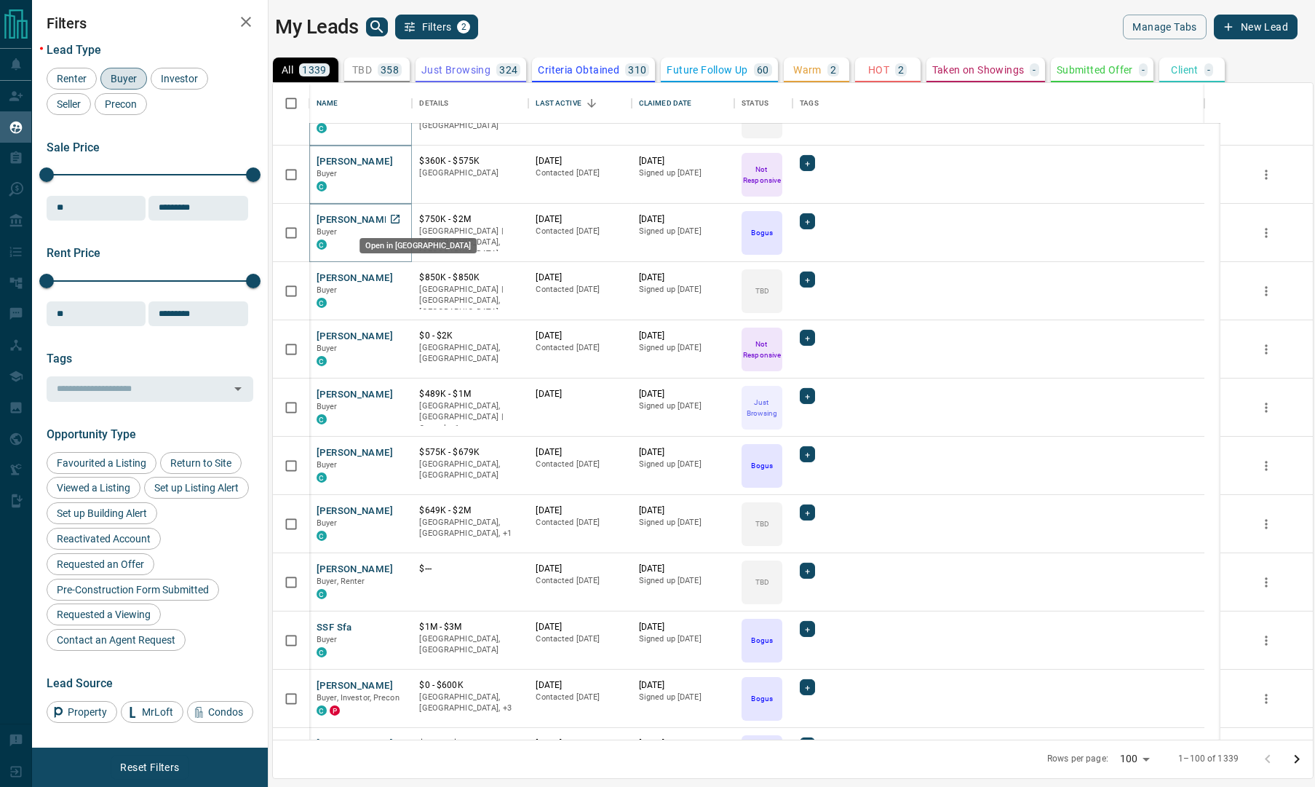
click at [394, 218] on icon "Open in New Tab" at bounding box center [395, 219] width 12 height 12
click at [394, 276] on icon "Open in New Tab" at bounding box center [395, 277] width 12 height 12
click at [397, 333] on icon "Open in New Tab" at bounding box center [395, 336] width 12 height 12
click at [395, 392] on icon "Open in New Tab" at bounding box center [395, 394] width 12 height 12
click at [395, 448] on icon "Open in New Tab" at bounding box center [395, 452] width 12 height 12
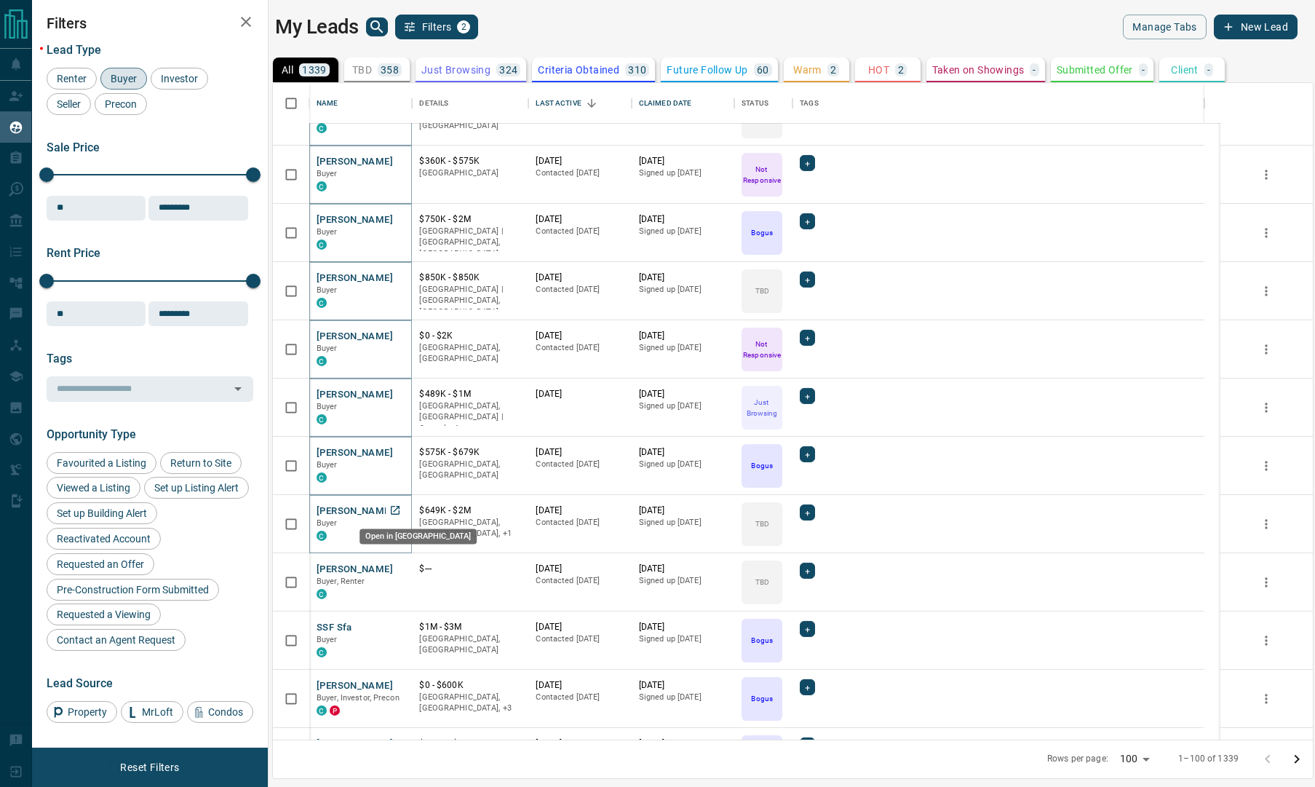
click at [398, 506] on icon "Open in New Tab" at bounding box center [395, 510] width 9 height 9
click at [394, 568] on icon "Open in New Tab" at bounding box center [395, 568] width 9 height 9
click at [394, 626] on icon "Open in New Tab" at bounding box center [395, 627] width 12 height 12
click at [395, 681] on icon "Open in New Tab" at bounding box center [395, 685] width 12 height 12
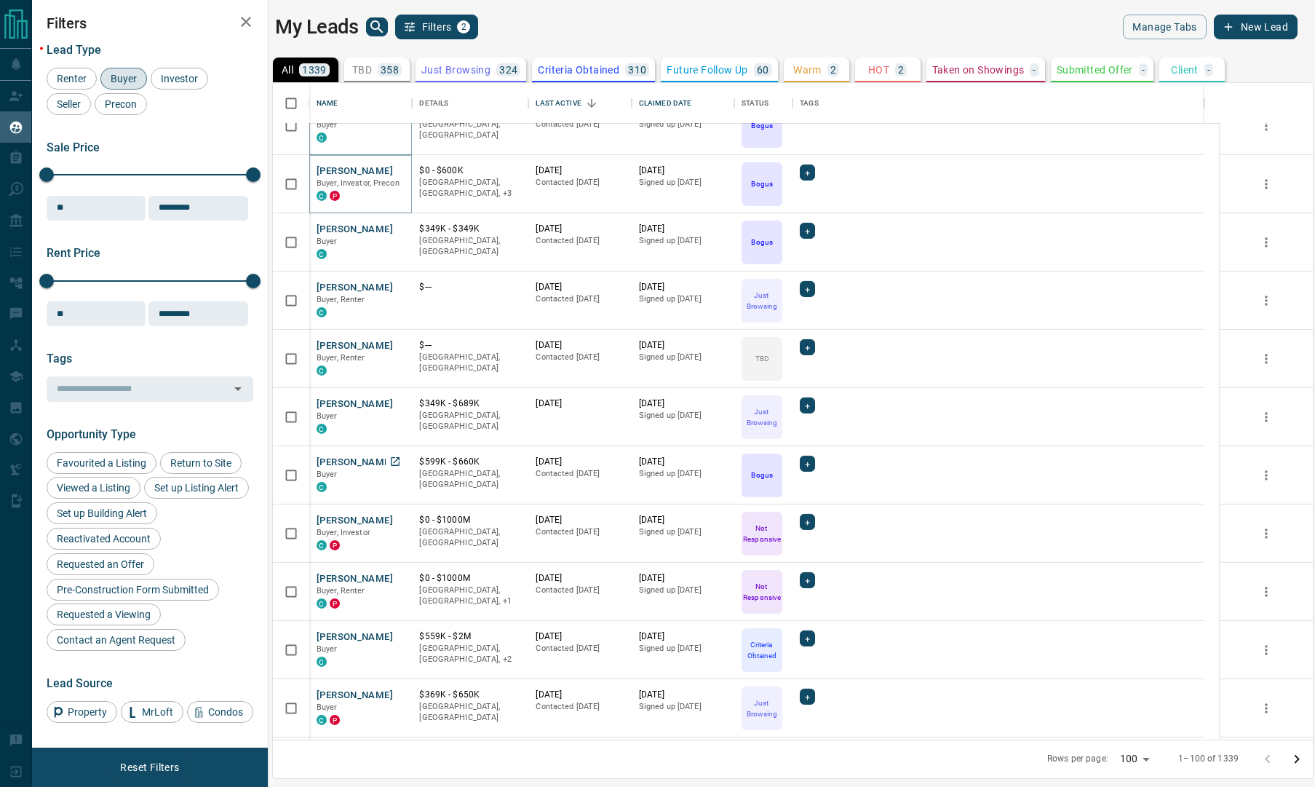
scroll to position [4367, 0]
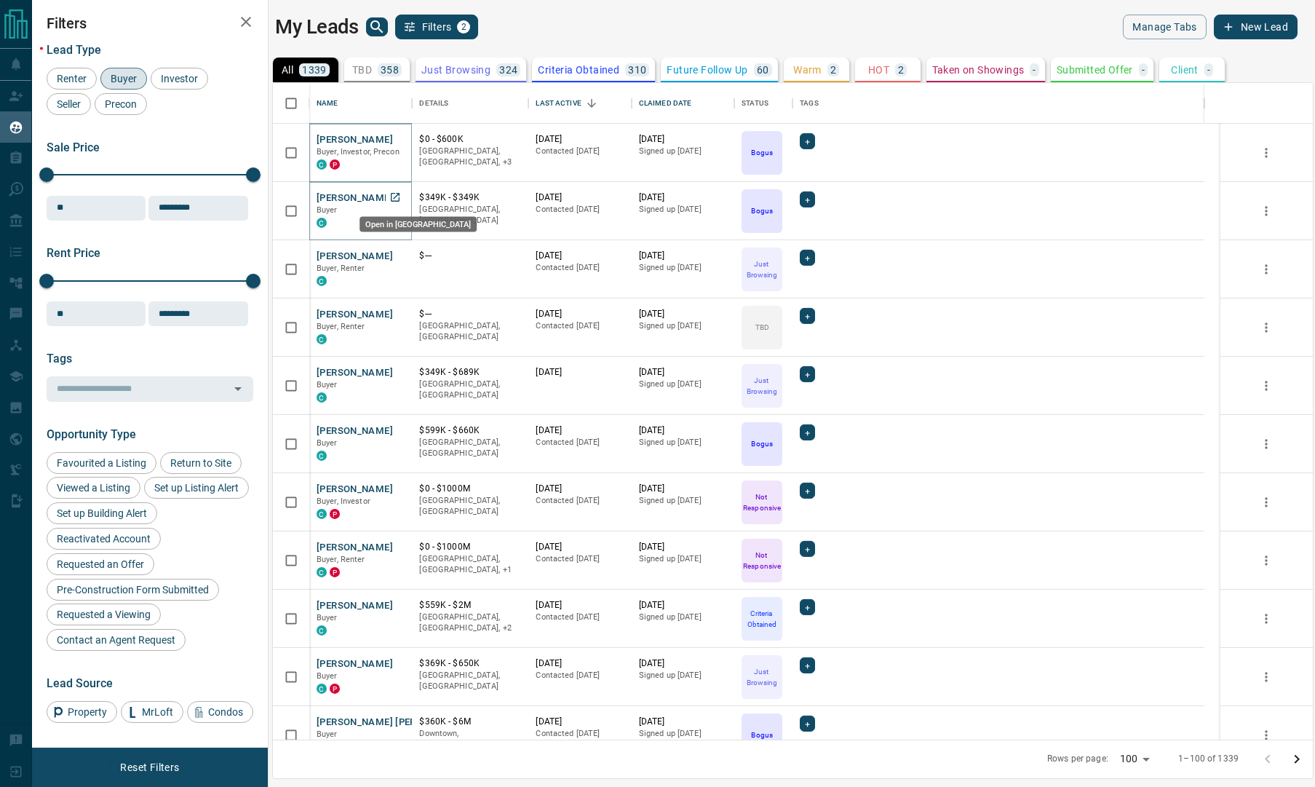
click at [395, 197] on icon "Open in New Tab" at bounding box center [395, 197] width 12 height 12
click at [397, 256] on icon "Open in New Tab" at bounding box center [395, 256] width 12 height 12
click at [395, 315] on icon "Open in New Tab" at bounding box center [395, 314] width 12 height 12
click at [395, 371] on icon "Open in New Tab" at bounding box center [395, 372] width 9 height 9
click at [397, 427] on icon "Open in New Tab" at bounding box center [395, 430] width 9 height 9
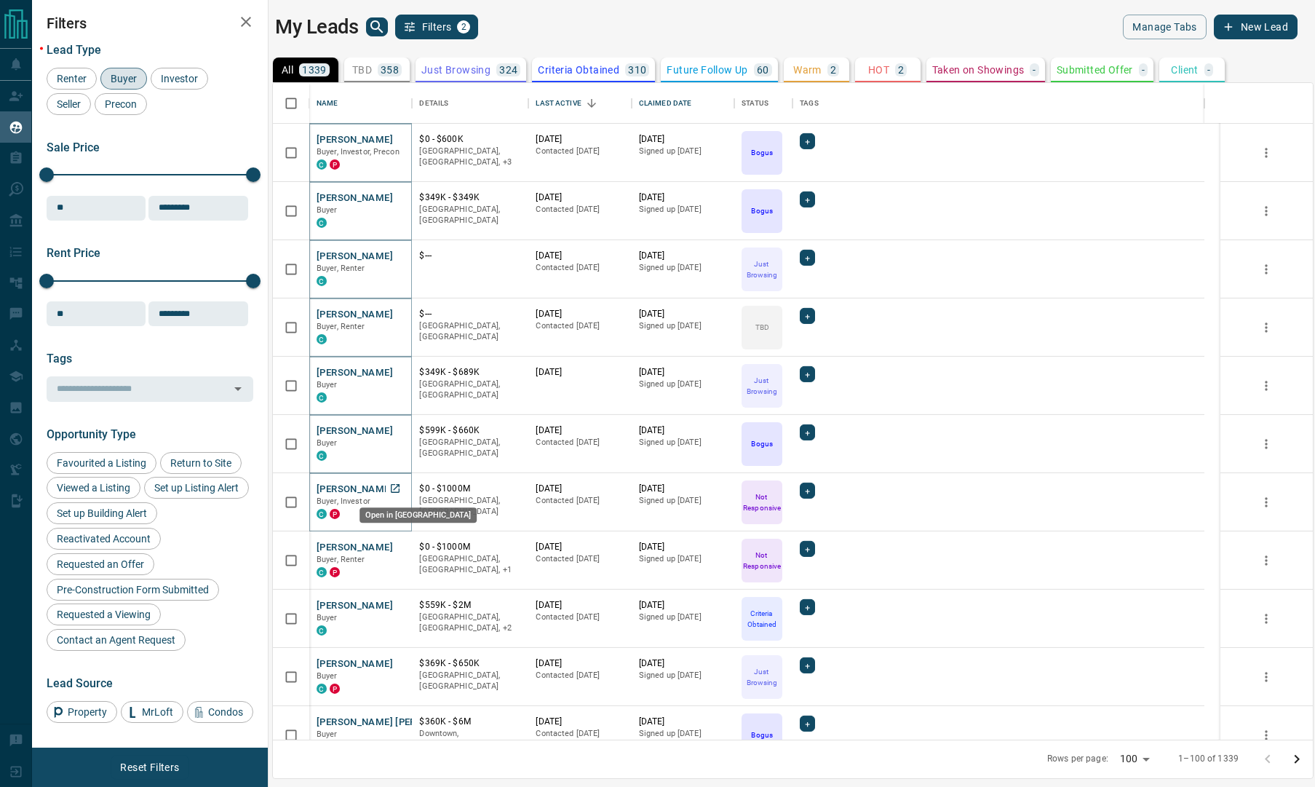
click at [395, 489] on icon "Open in New Tab" at bounding box center [395, 489] width 12 height 12
click at [395, 545] on icon "Open in New Tab" at bounding box center [395, 547] width 12 height 12
click at [395, 603] on icon "Open in New Tab" at bounding box center [395, 605] width 12 height 12
click at [394, 663] on icon "Open in New Tab" at bounding box center [395, 663] width 9 height 9
click at [395, 720] on icon "Open in New Tab" at bounding box center [395, 721] width 9 height 9
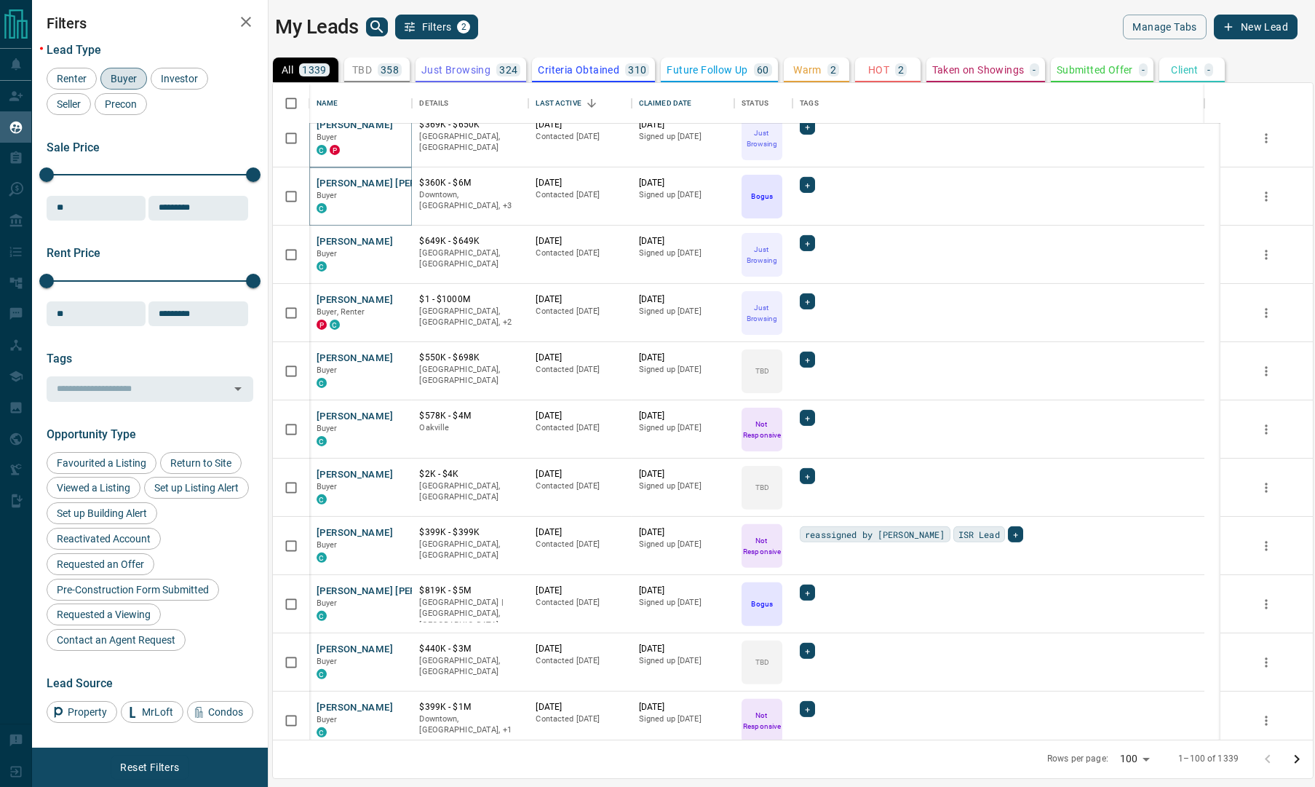
scroll to position [4913, 0]
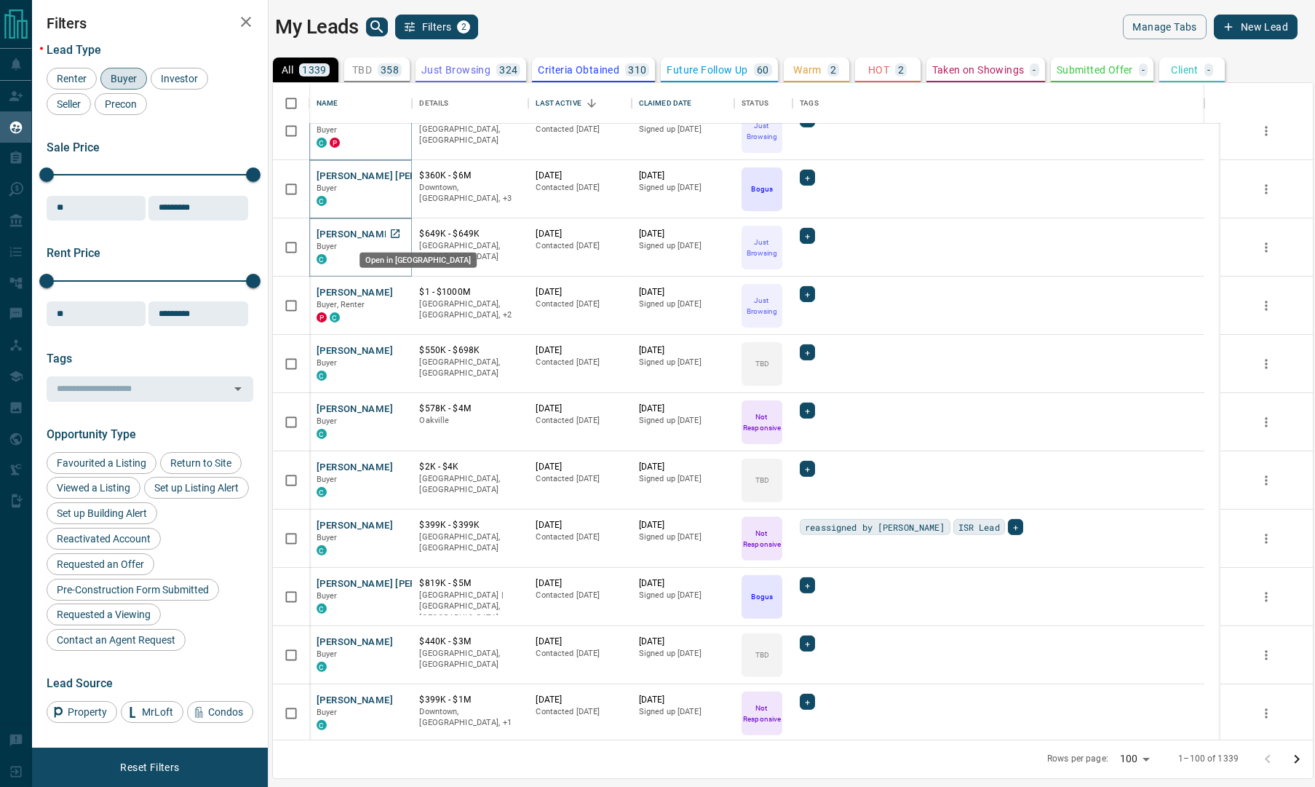
click at [394, 229] on icon "Open in New Tab" at bounding box center [395, 234] width 12 height 12
click at [396, 296] on icon "Open in New Tab" at bounding box center [395, 292] width 12 height 12
click at [395, 349] on icon "Open in New Tab" at bounding box center [395, 350] width 9 height 9
click at [395, 405] on icon "Open in New Tab" at bounding box center [395, 409] width 12 height 12
click at [394, 464] on icon "Open in New Tab" at bounding box center [395, 467] width 12 height 12
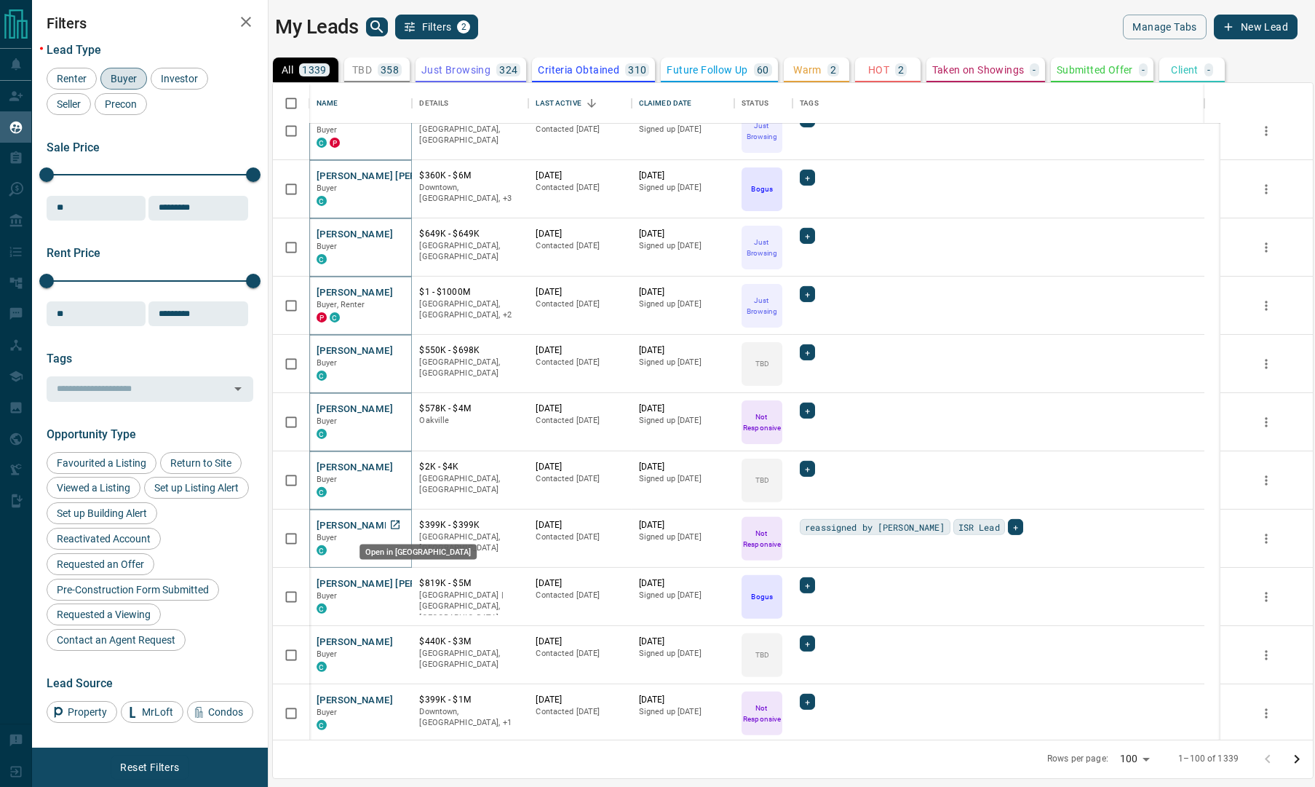
click at [396, 523] on icon "Open in New Tab" at bounding box center [395, 524] width 9 height 9
click at [393, 582] on icon "Open in New Tab" at bounding box center [395, 583] width 12 height 12
click at [394, 640] on icon "Open in New Tab" at bounding box center [395, 641] width 12 height 12
click at [393, 696] on icon "Open in New Tab" at bounding box center [395, 700] width 12 height 12
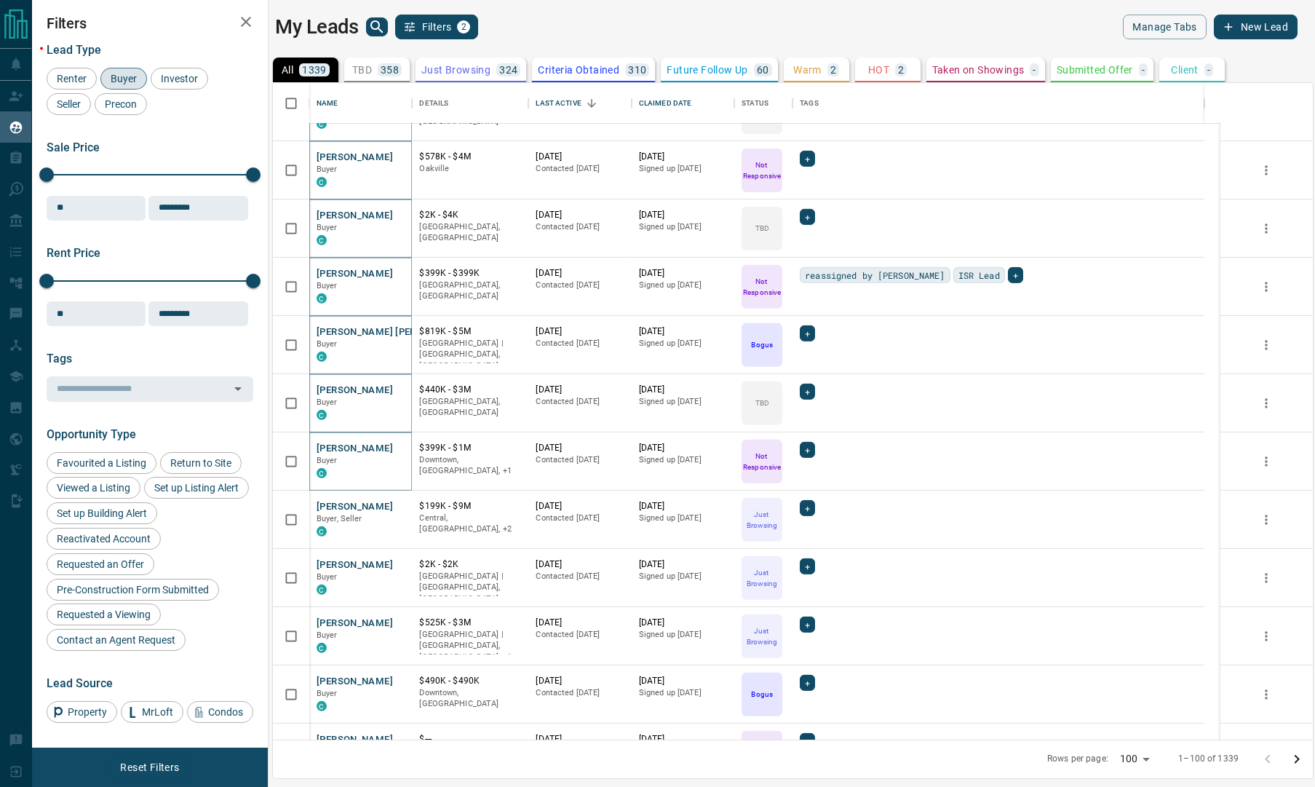
scroll to position [5206, 0]
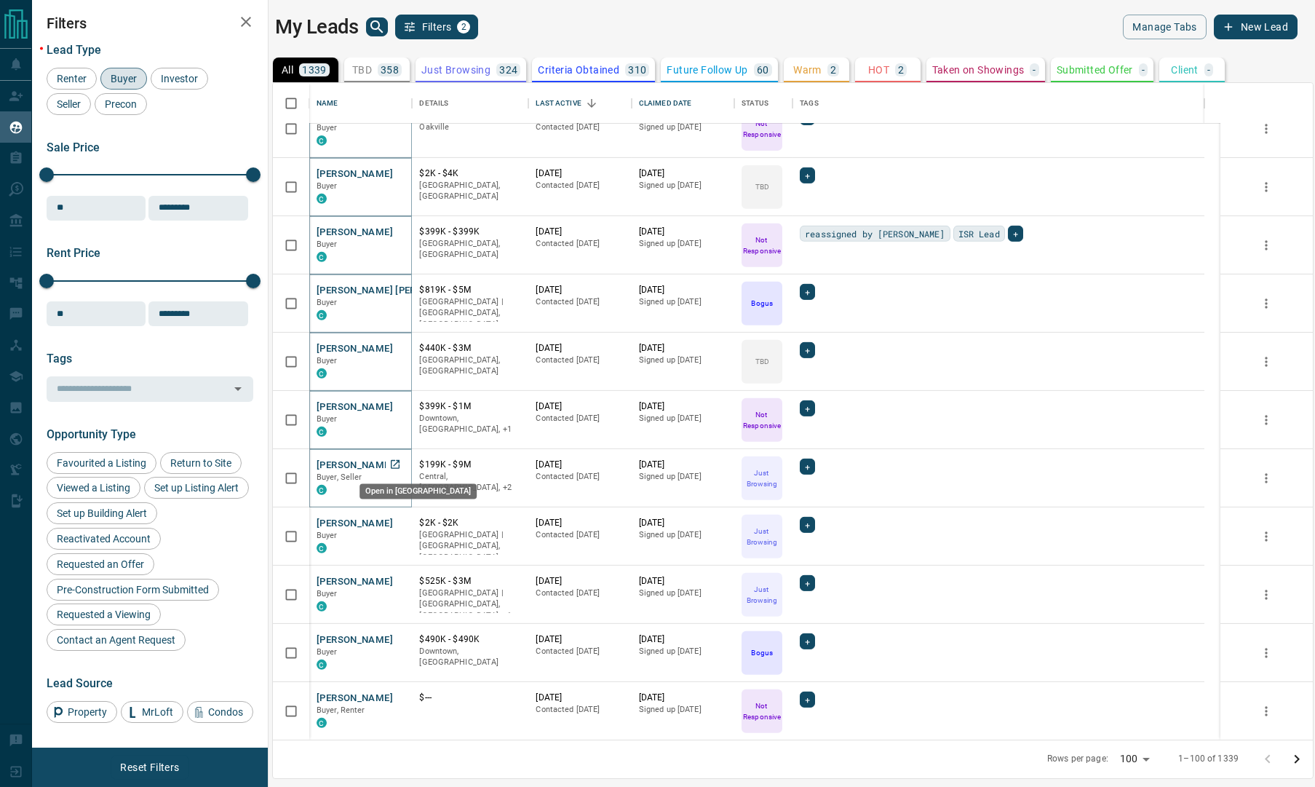
click at [395, 462] on icon "Open in New Tab" at bounding box center [395, 464] width 9 height 9
click at [393, 520] on icon "Open in New Tab" at bounding box center [395, 523] width 12 height 12
click at [393, 579] on icon "Open in New Tab" at bounding box center [395, 581] width 12 height 12
click at [396, 641] on icon "Open in New Tab" at bounding box center [395, 639] width 12 height 12
click at [394, 695] on icon "Open in New Tab" at bounding box center [395, 697] width 12 height 12
